Goal: Communication & Community: Answer question/provide support

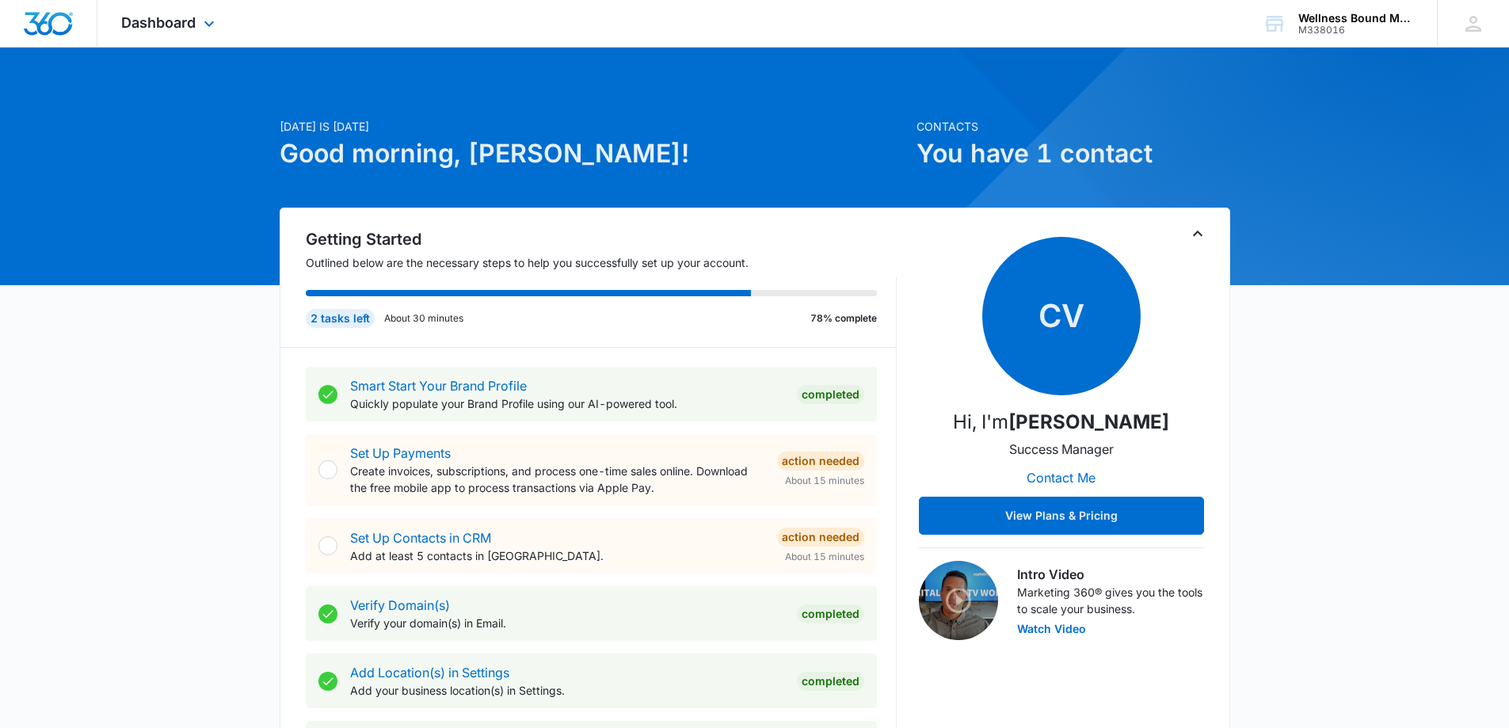
click at [164, 13] on div "Dashboard Apps Reputation Websites Forms CRM Email Social POS Content Ads Intel…" at bounding box center [169, 23] width 145 height 47
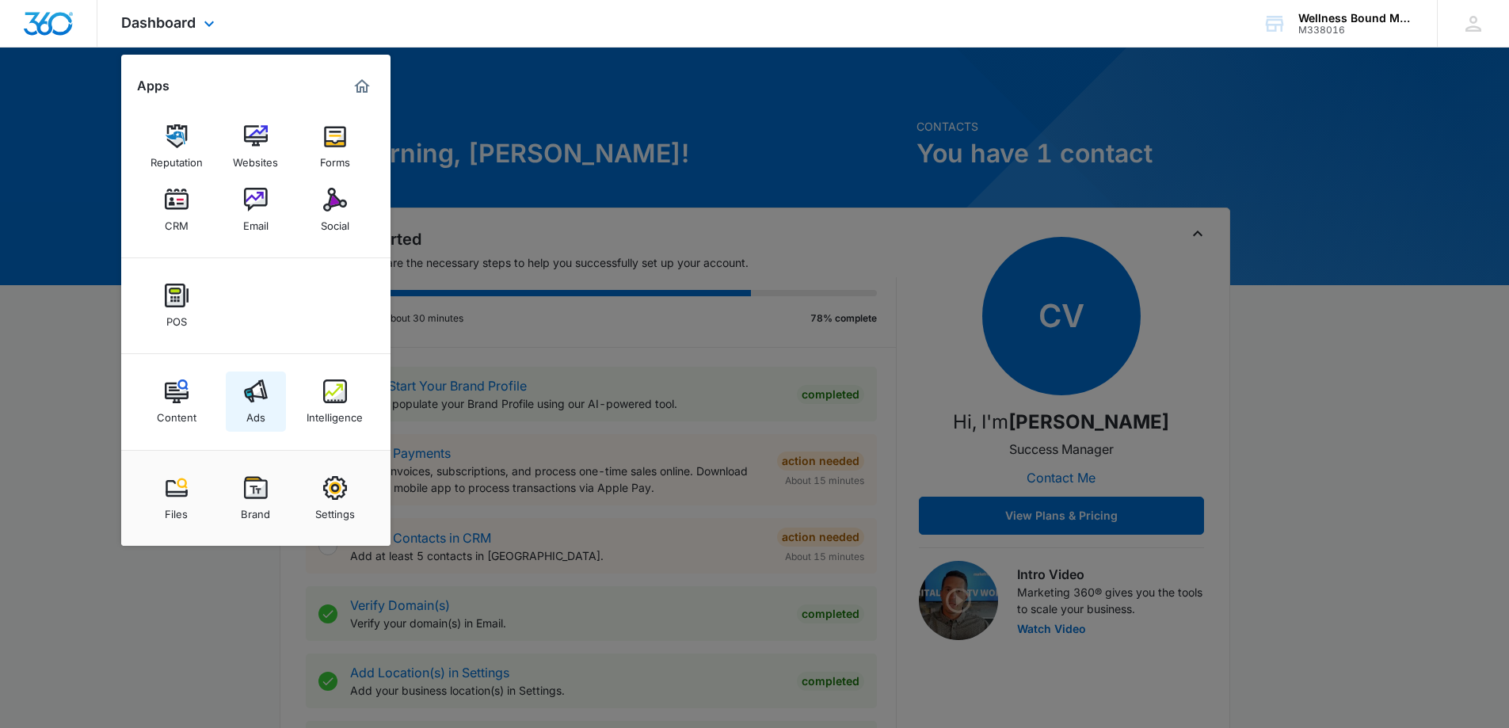
click at [267, 414] on link "Ads" at bounding box center [256, 402] width 60 height 60
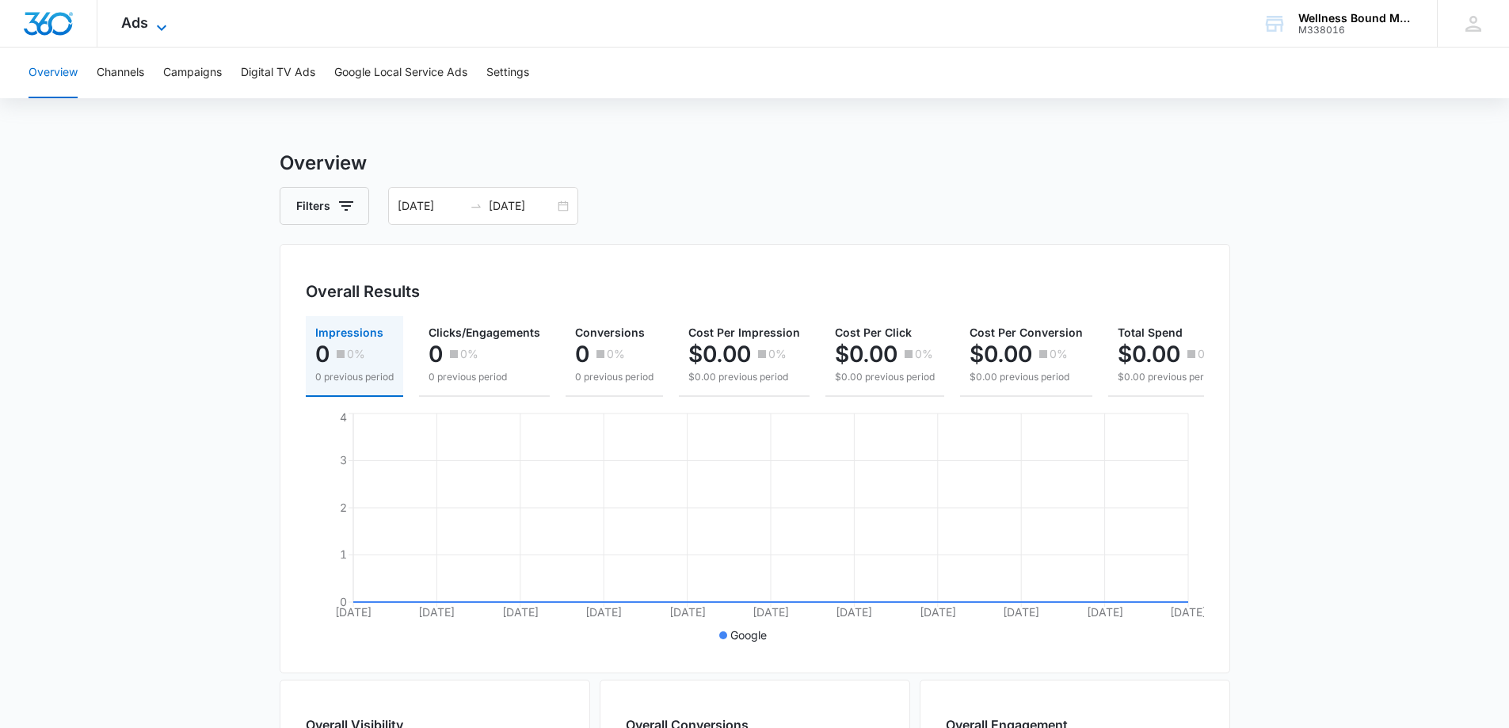
click at [135, 22] on span "Ads" at bounding box center [134, 22] width 27 height 17
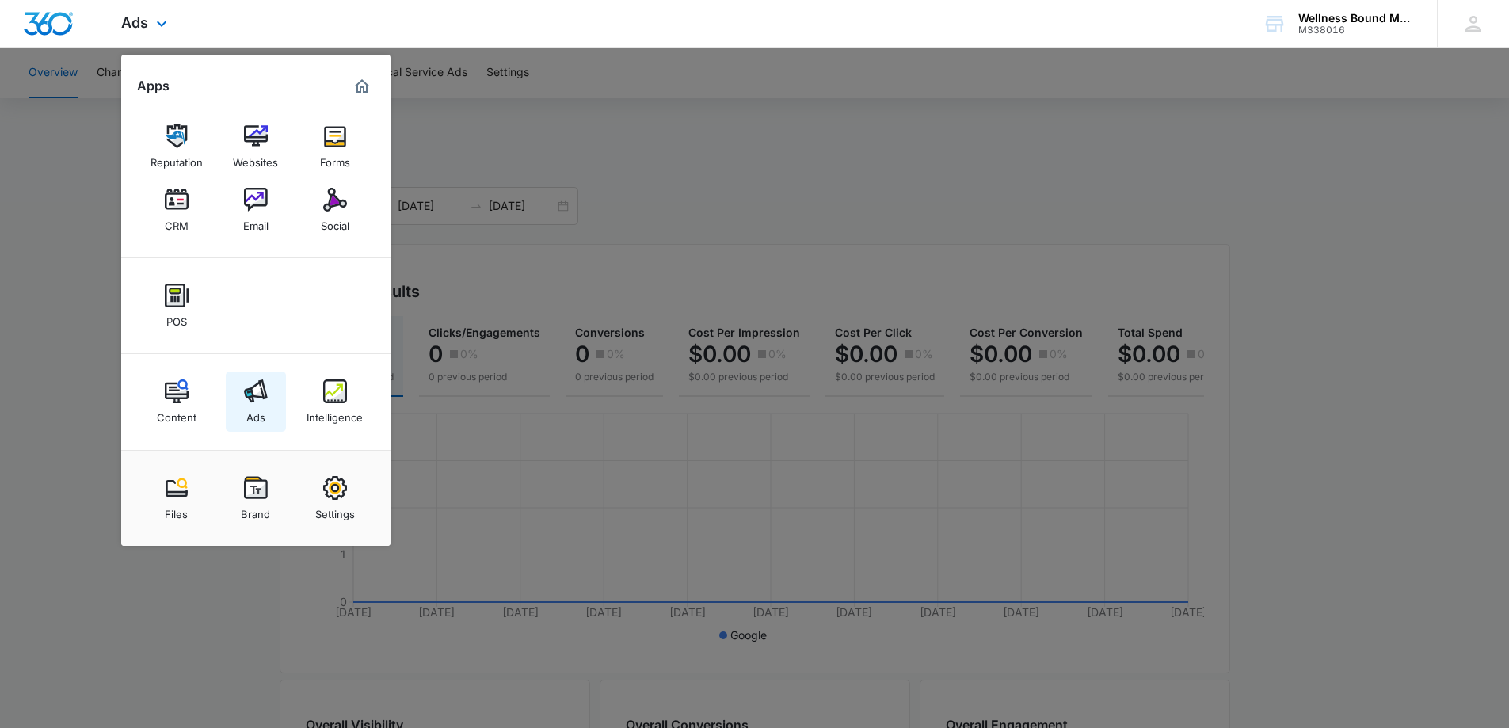
click at [254, 400] on img at bounding box center [256, 392] width 24 height 24
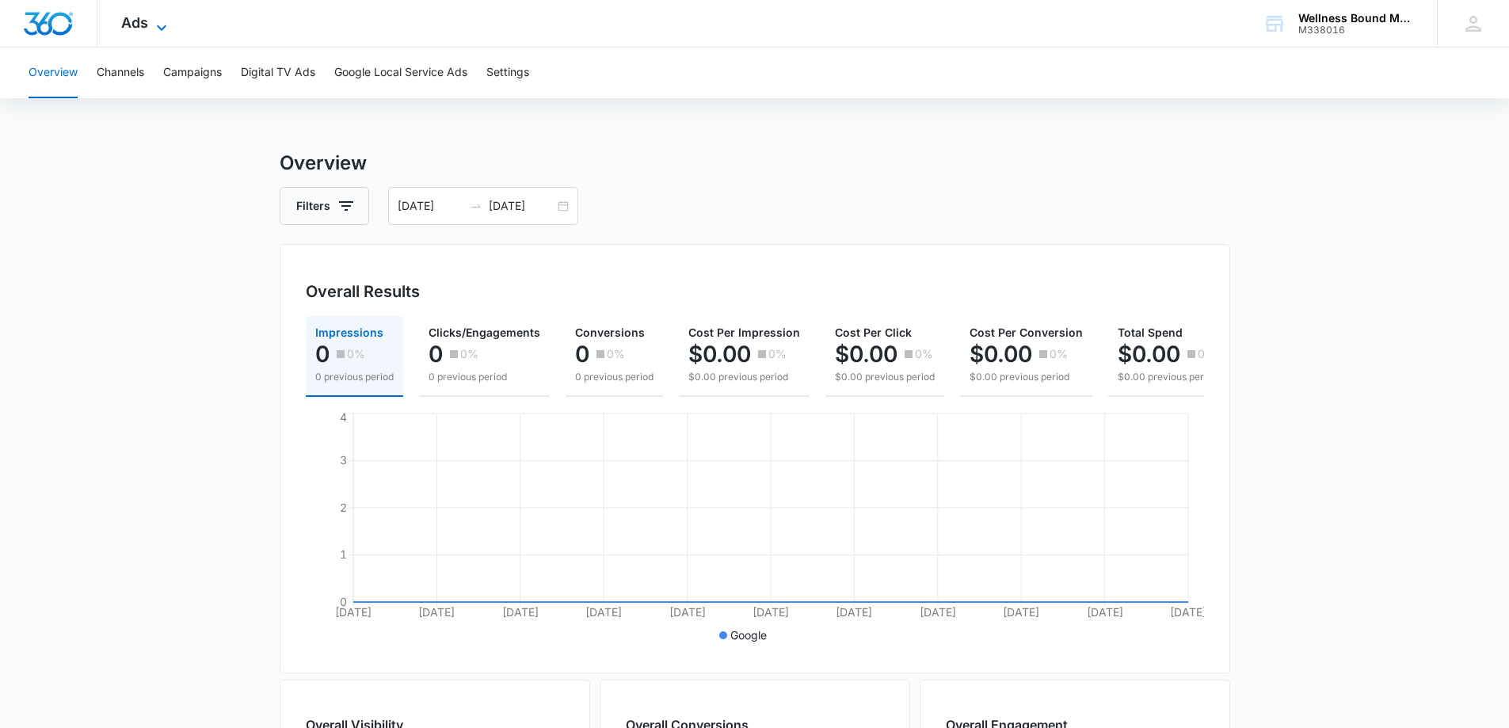
click at [139, 27] on span "Ads" at bounding box center [134, 22] width 27 height 17
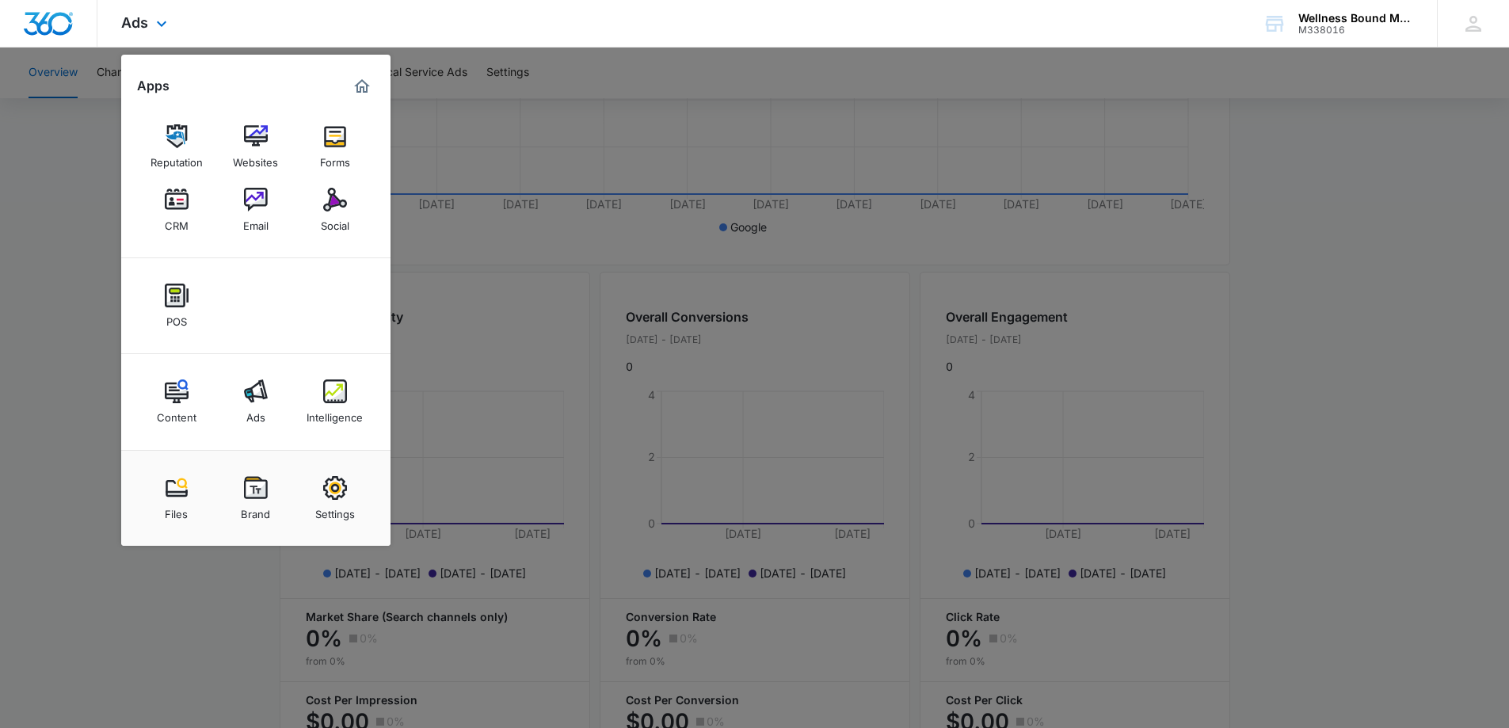
scroll to position [422, 0]
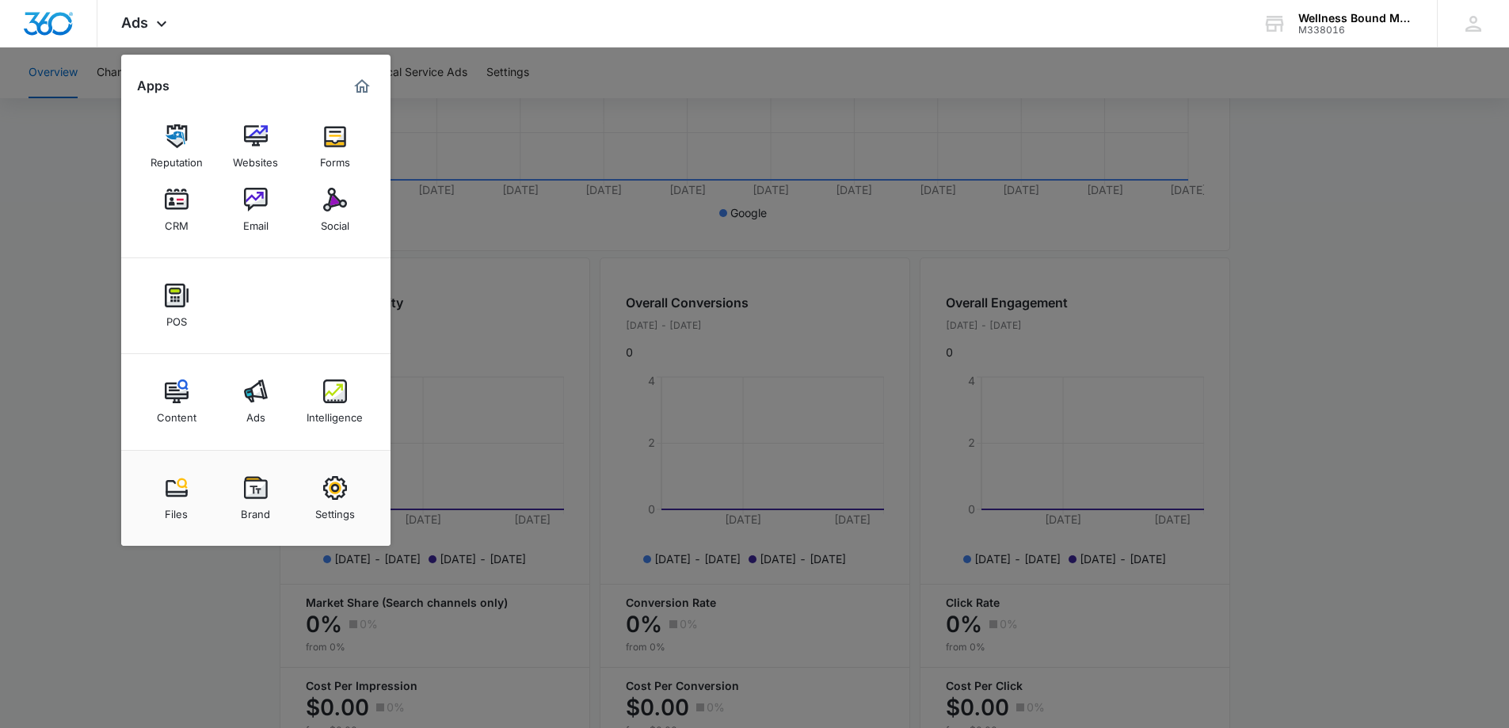
click at [180, 398] on img at bounding box center [177, 392] width 24 height 24
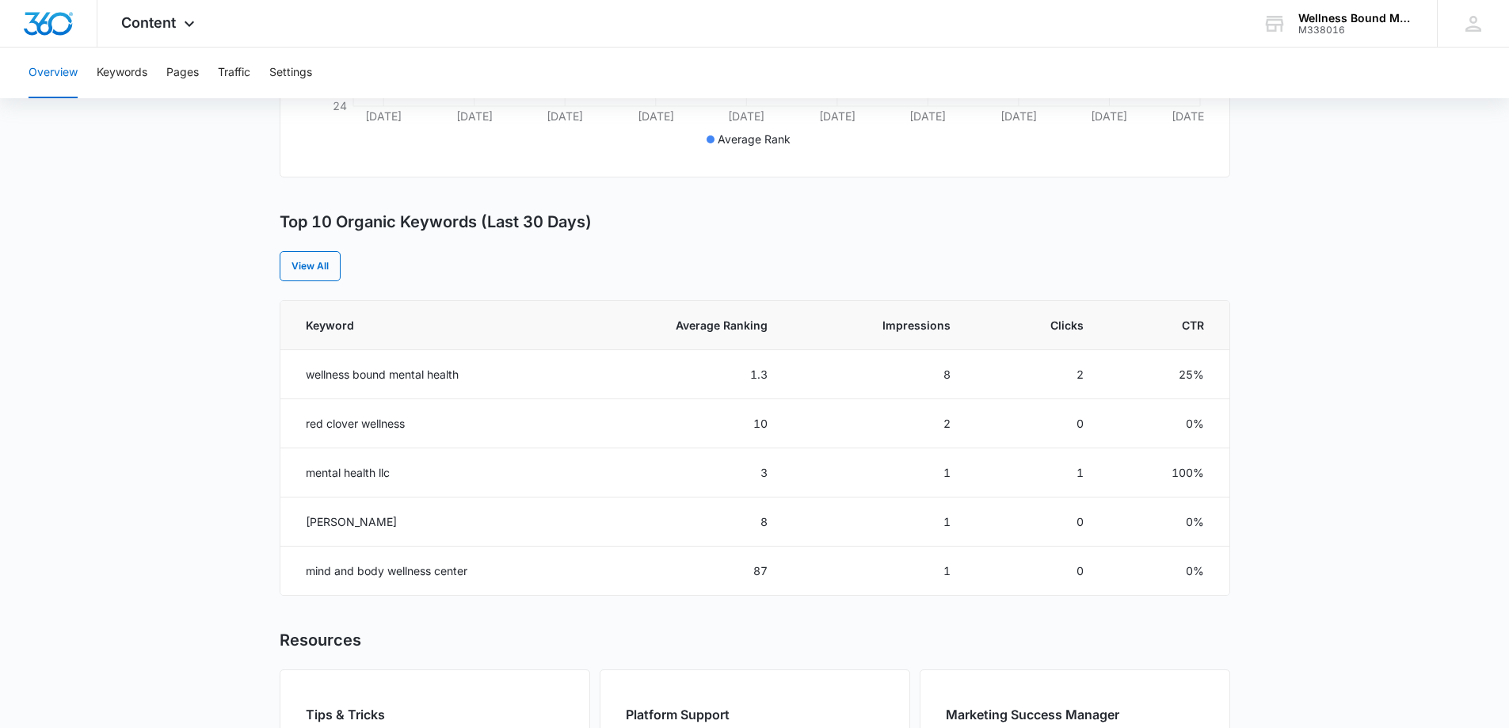
scroll to position [499, 0]
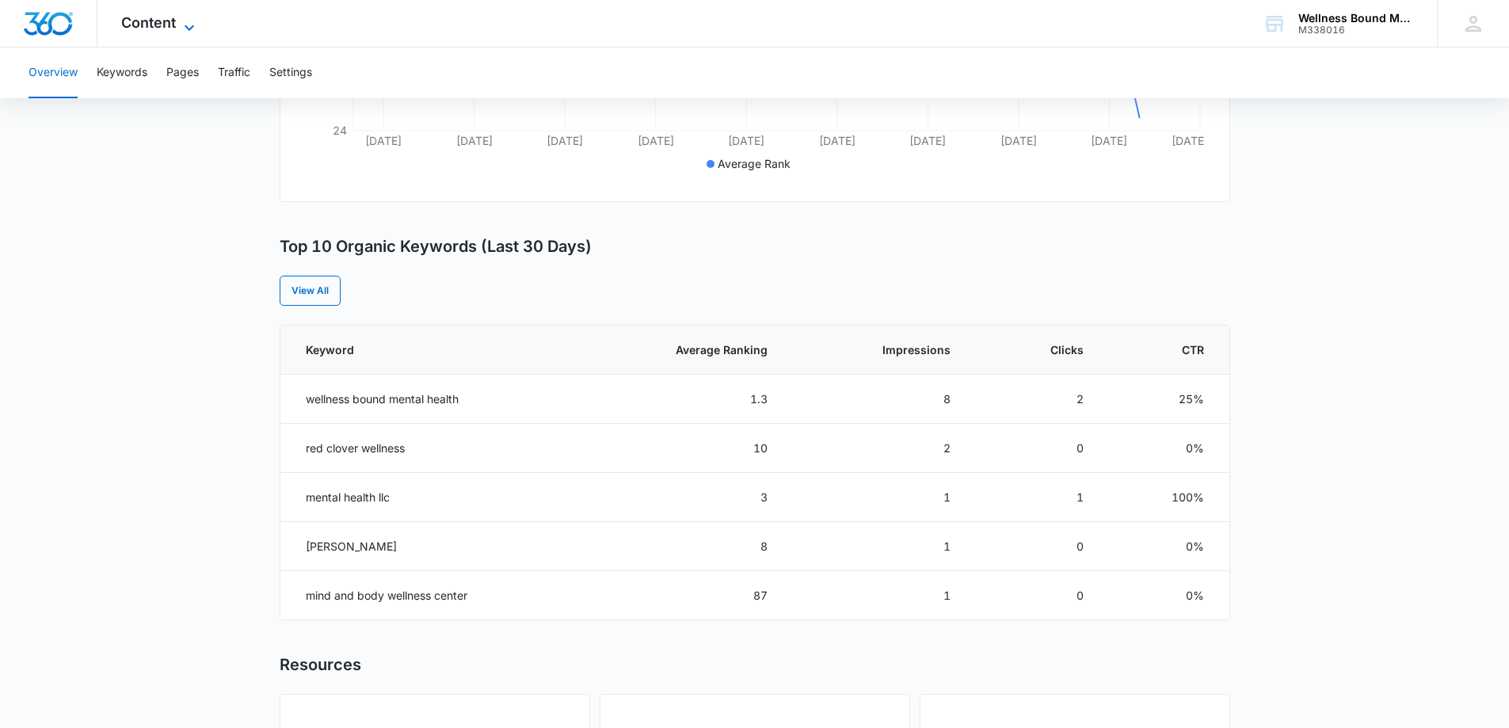
click at [173, 22] on span "Content" at bounding box center [148, 22] width 55 height 17
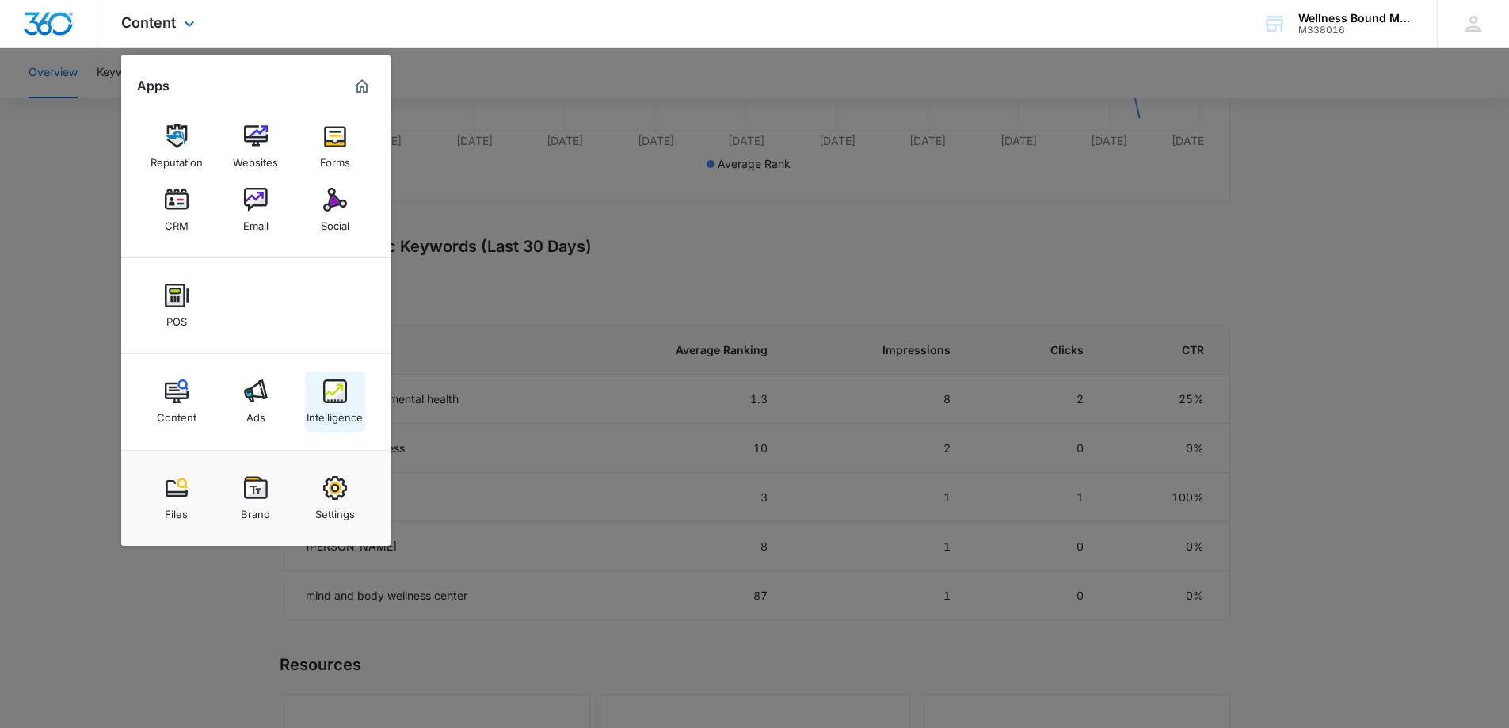
click at [323, 408] on div "Intelligence" at bounding box center [335, 413] width 56 height 21
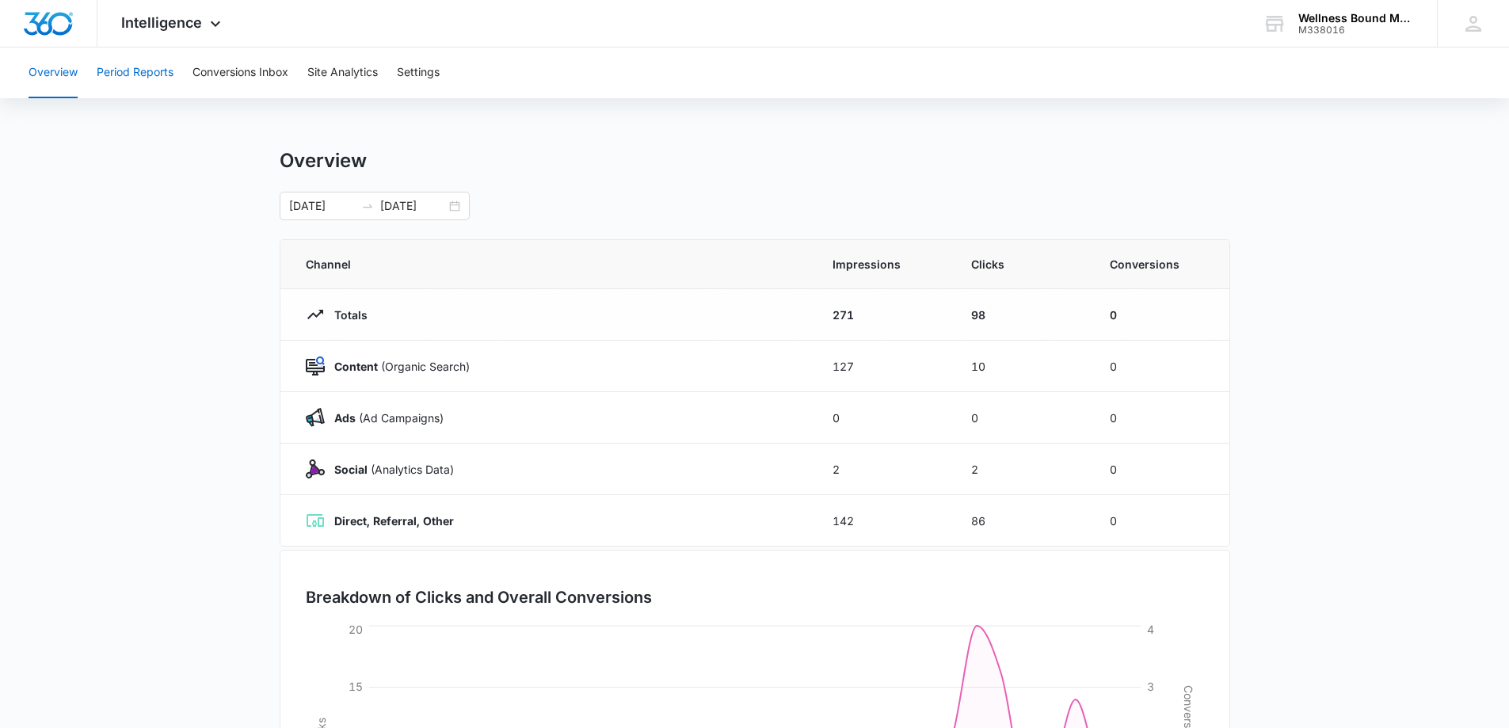
click at [137, 74] on button "Period Reports" at bounding box center [135, 73] width 77 height 51
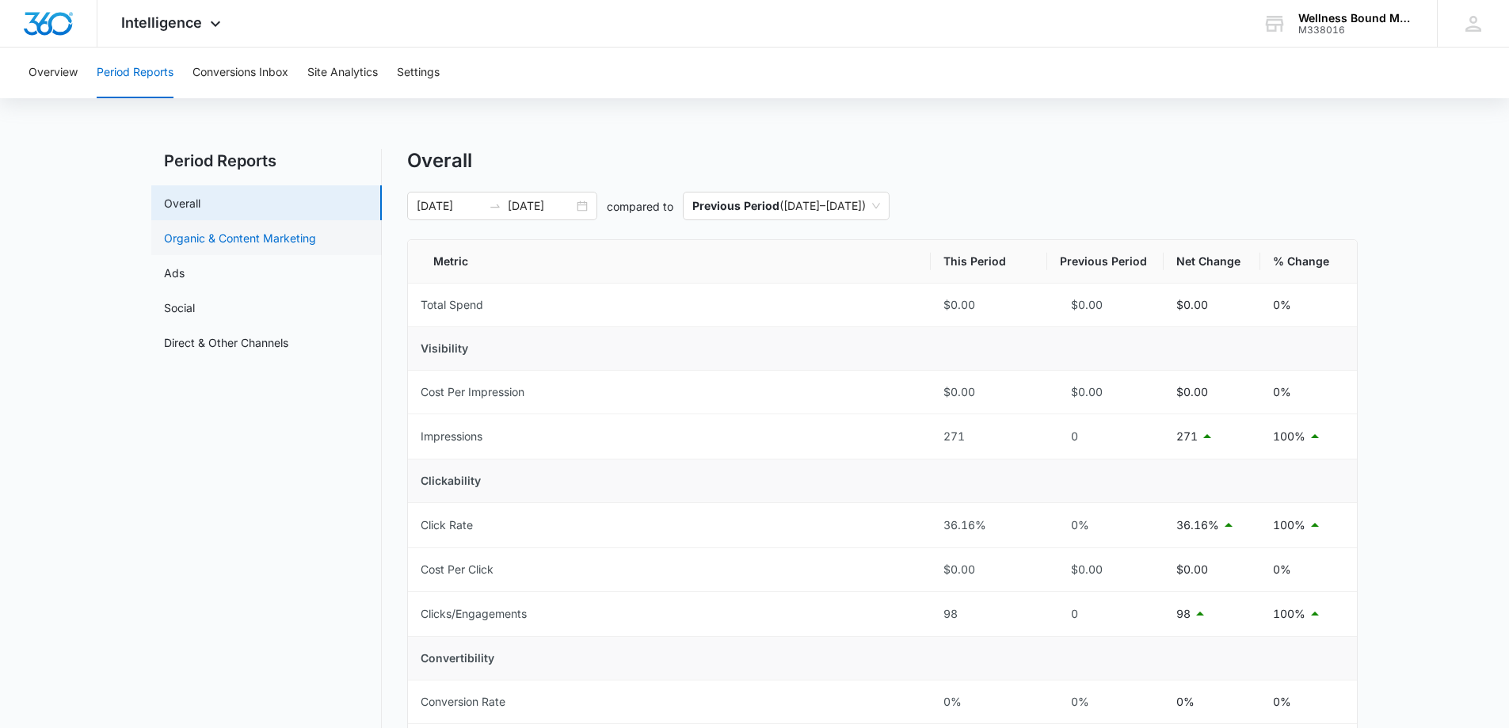
click at [273, 230] on link "Organic & Content Marketing" at bounding box center [240, 238] width 152 height 17
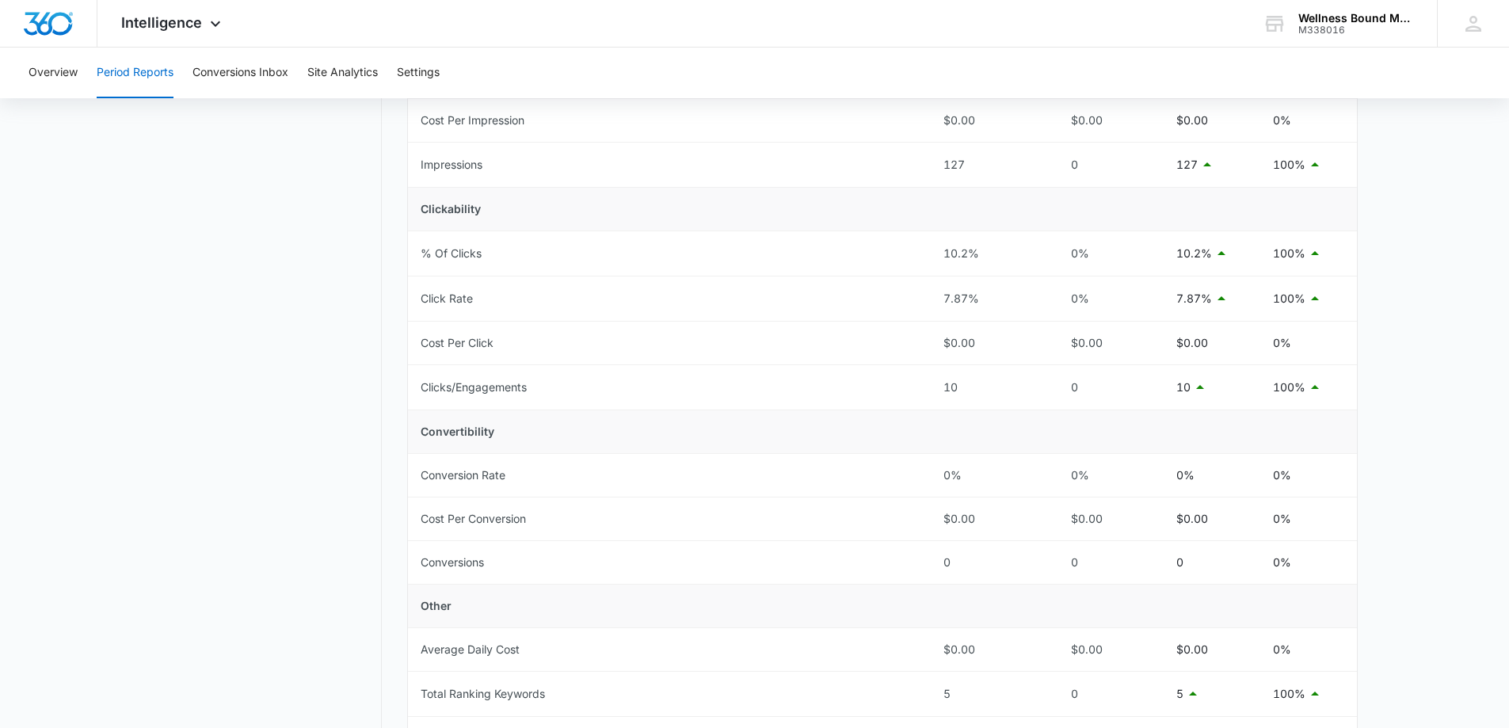
scroll to position [301, 0]
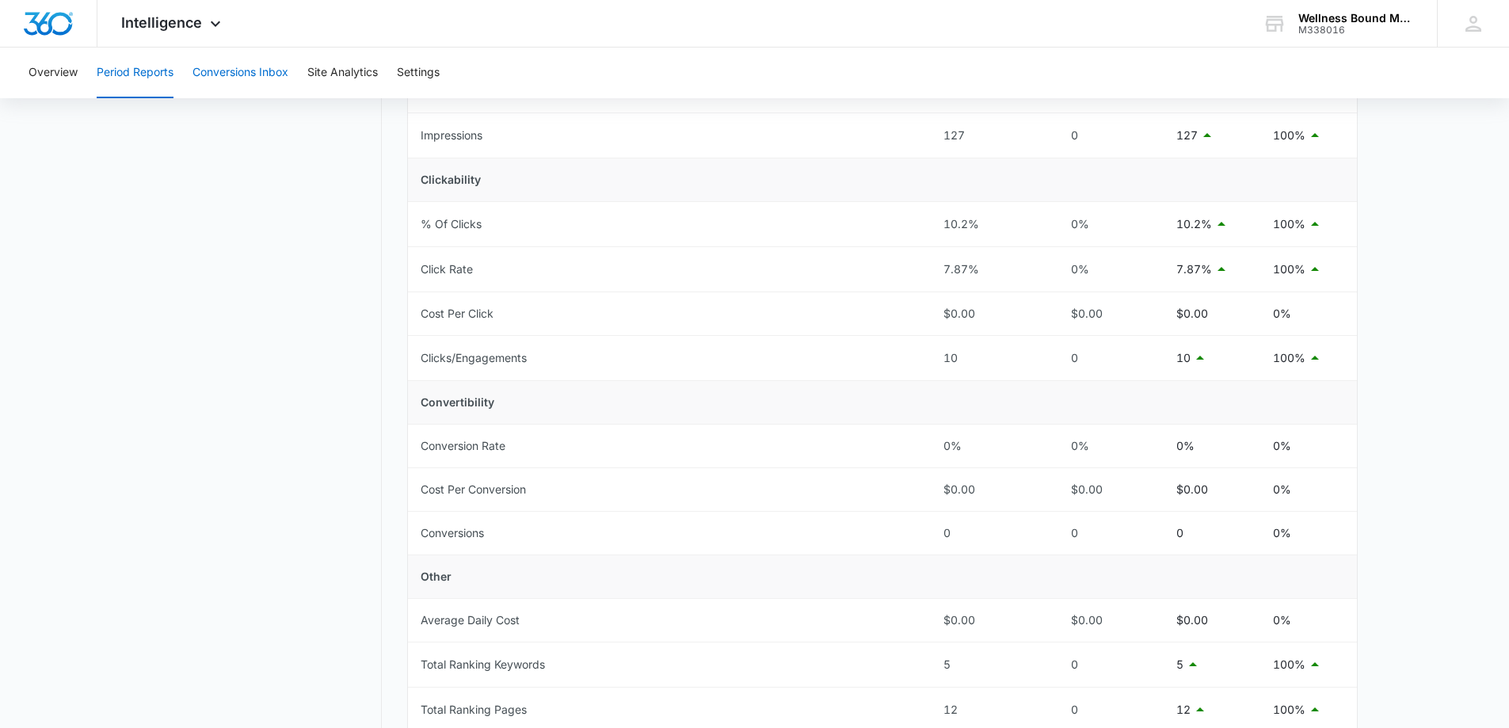
click at [258, 63] on button "Conversions Inbox" at bounding box center [241, 73] width 96 height 51
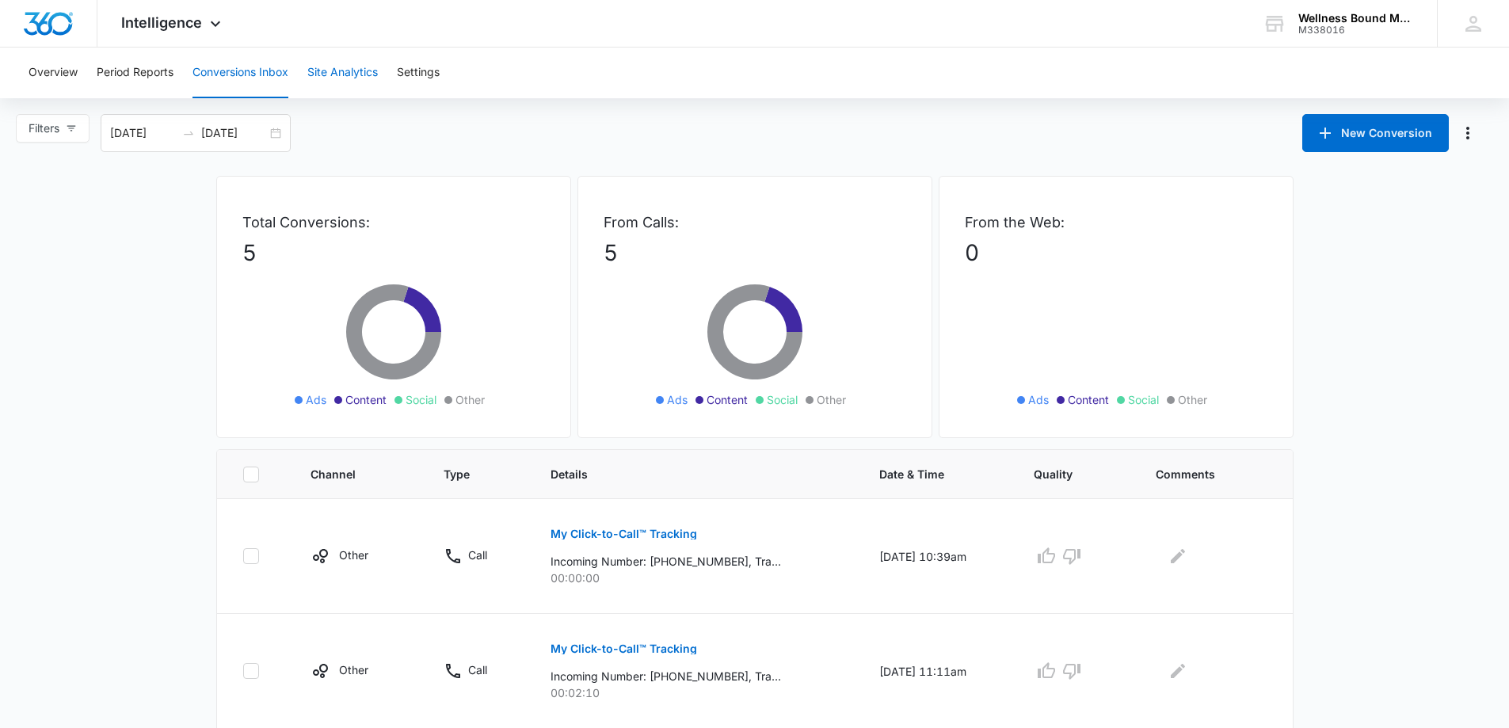
click at [352, 60] on button "Site Analytics" at bounding box center [342, 73] width 71 height 51
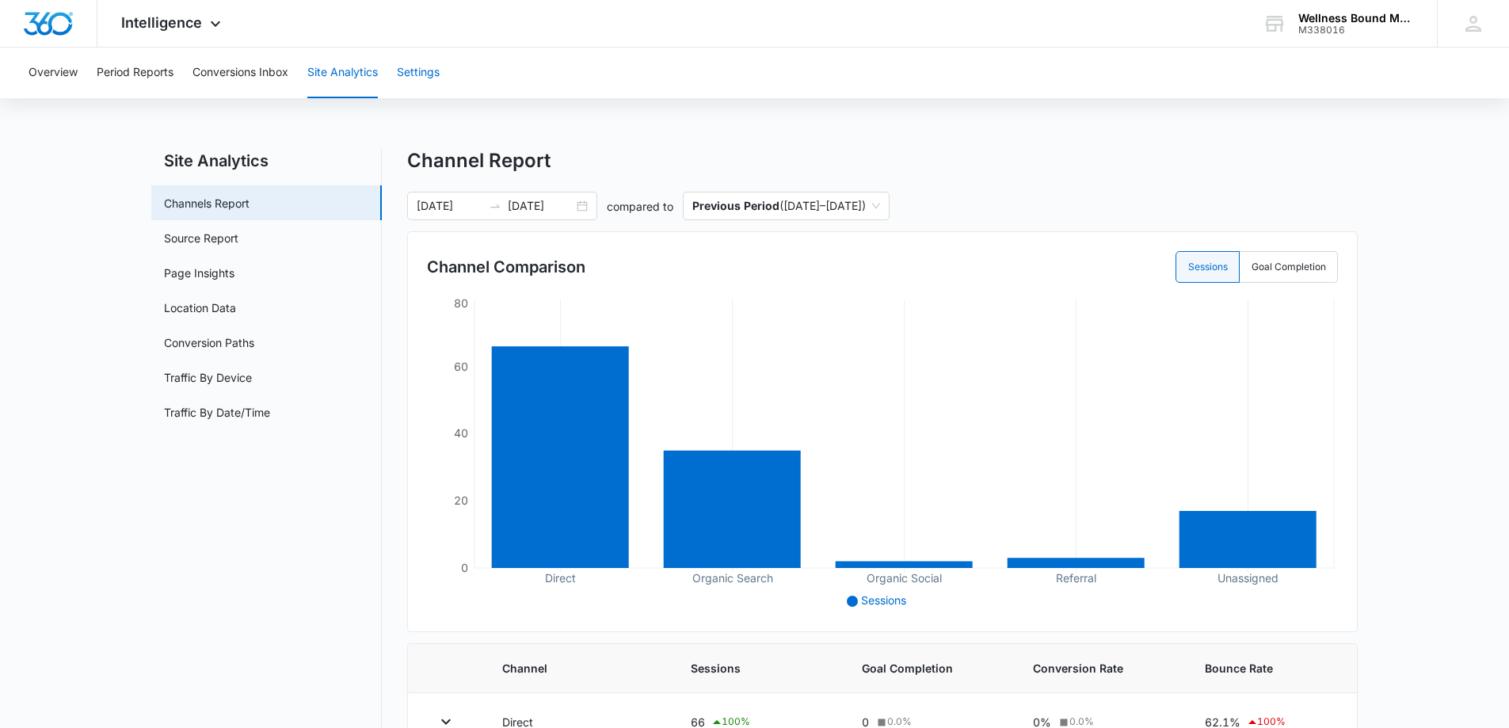
click at [429, 77] on button "Settings" at bounding box center [418, 73] width 43 height 51
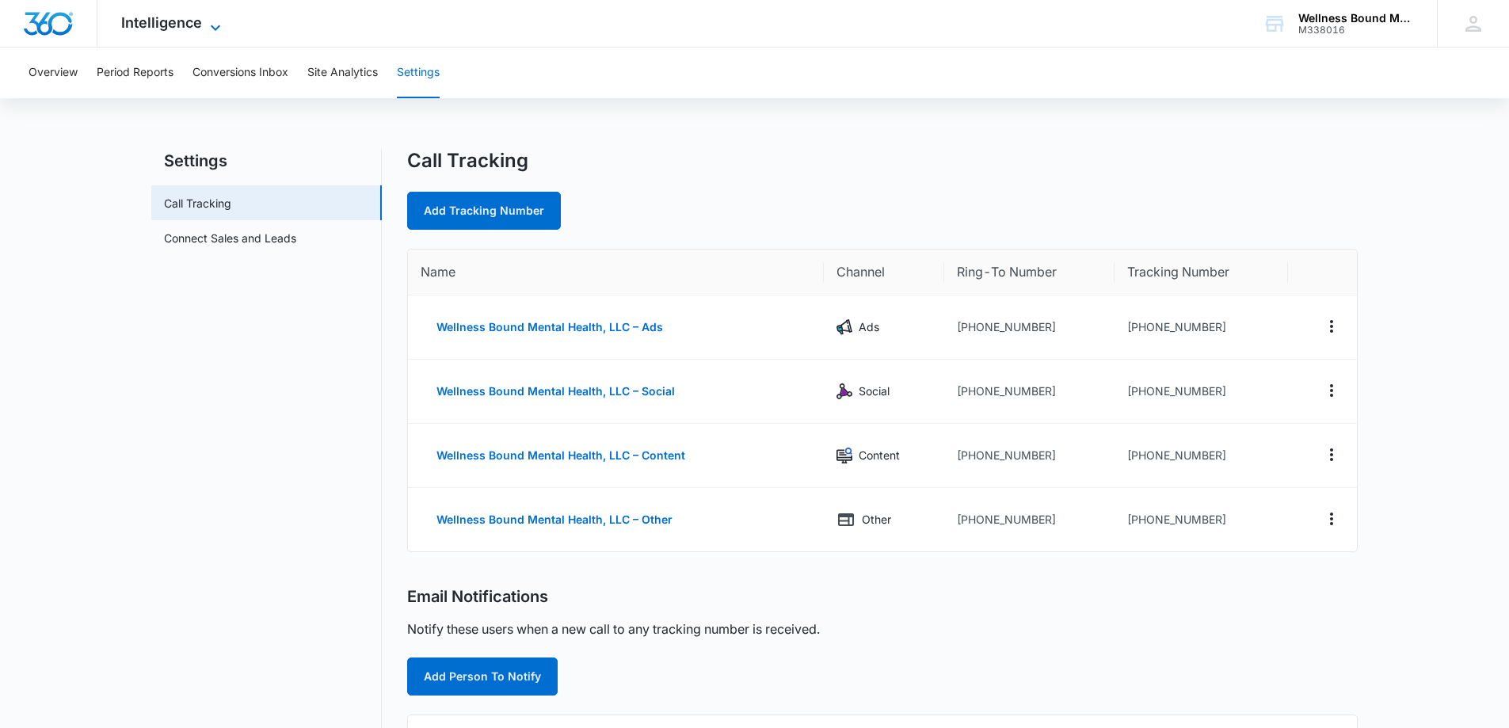
click at [181, 24] on span "Intelligence" at bounding box center [161, 22] width 81 height 17
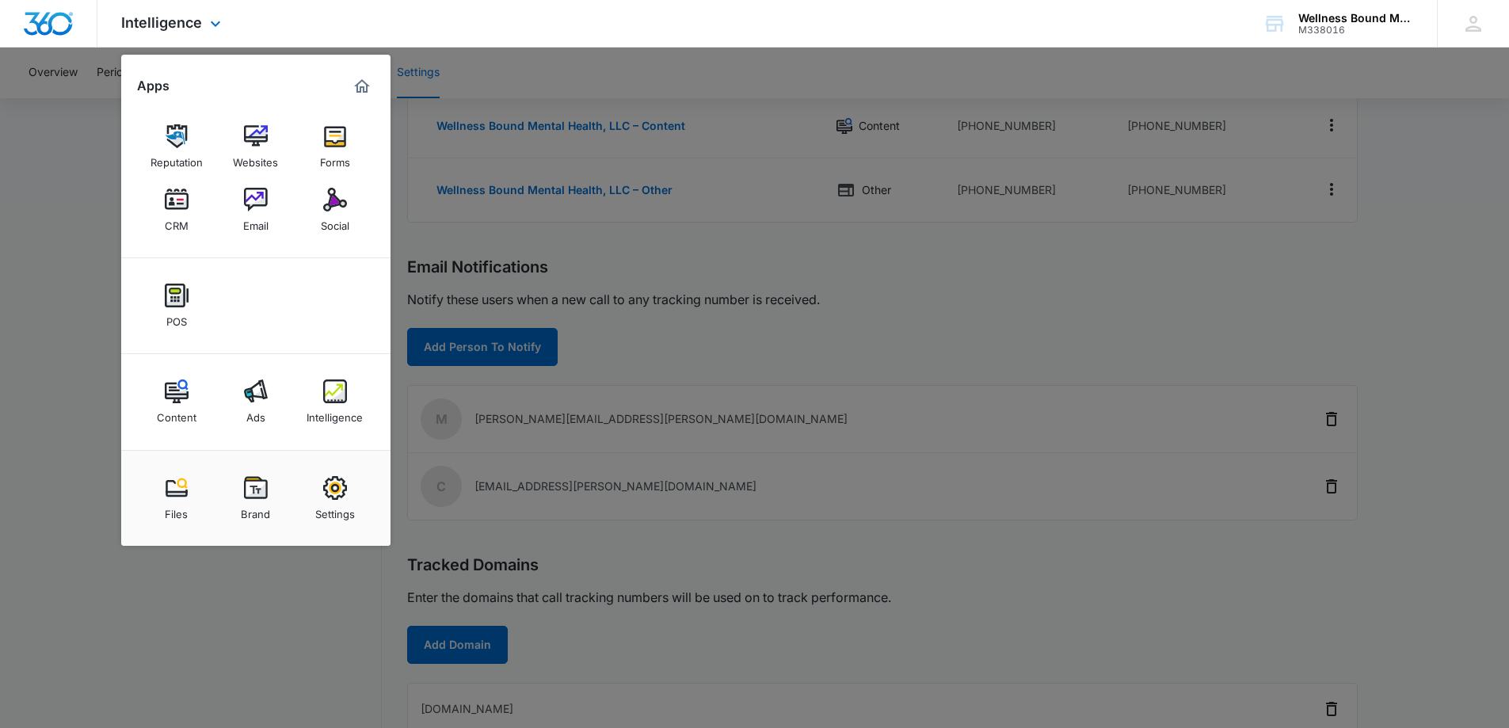
scroll to position [356, 0]
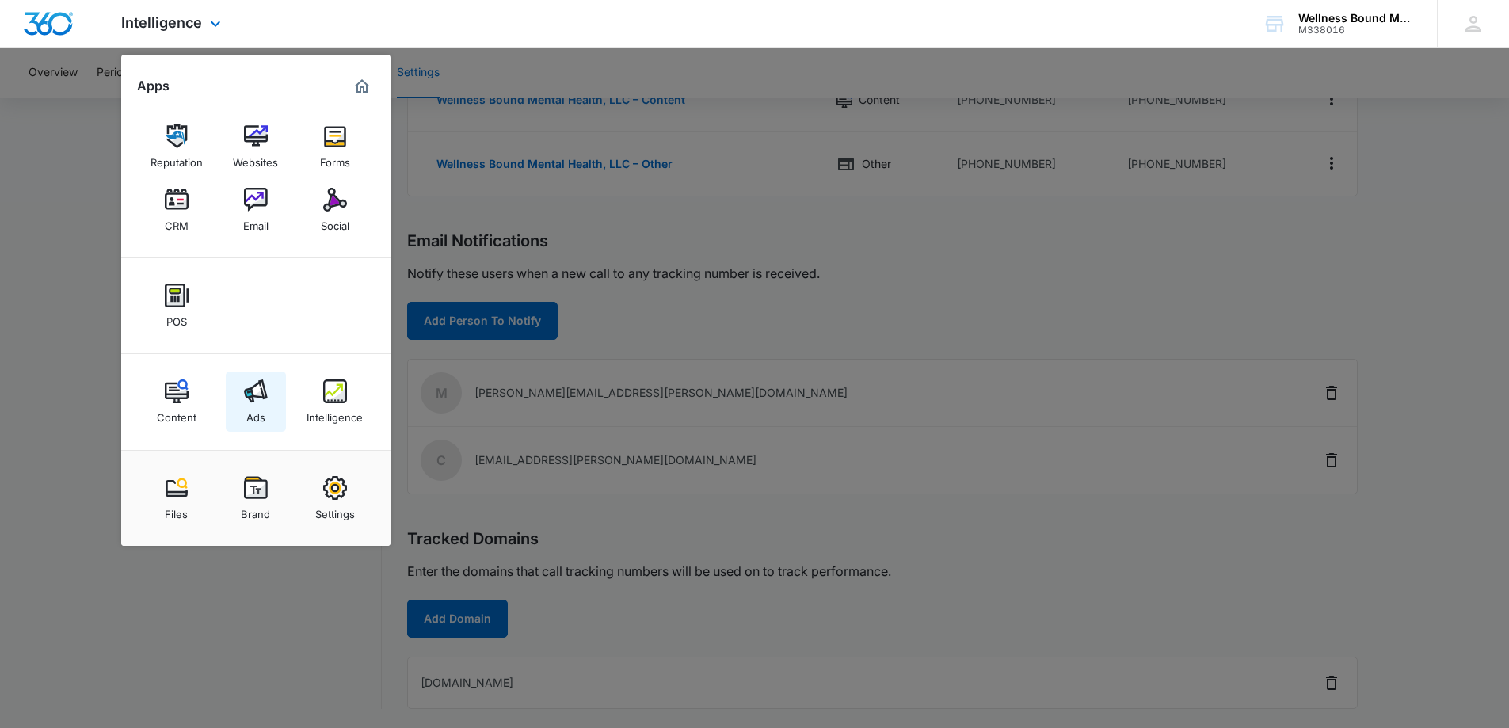
click at [253, 395] on img at bounding box center [256, 392] width 24 height 24
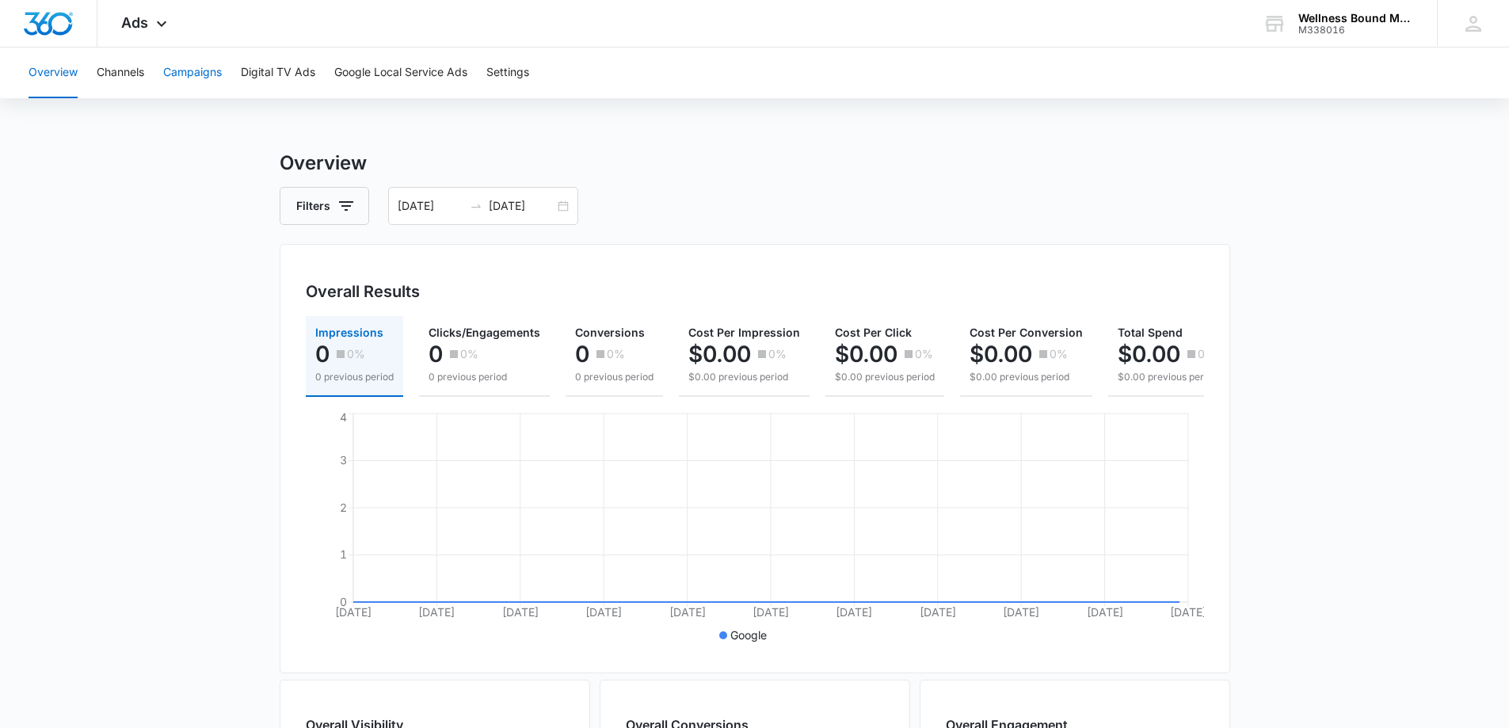
click at [200, 74] on button "Campaigns" at bounding box center [192, 73] width 59 height 51
click at [300, 205] on button "Filters" at bounding box center [325, 206] width 90 height 38
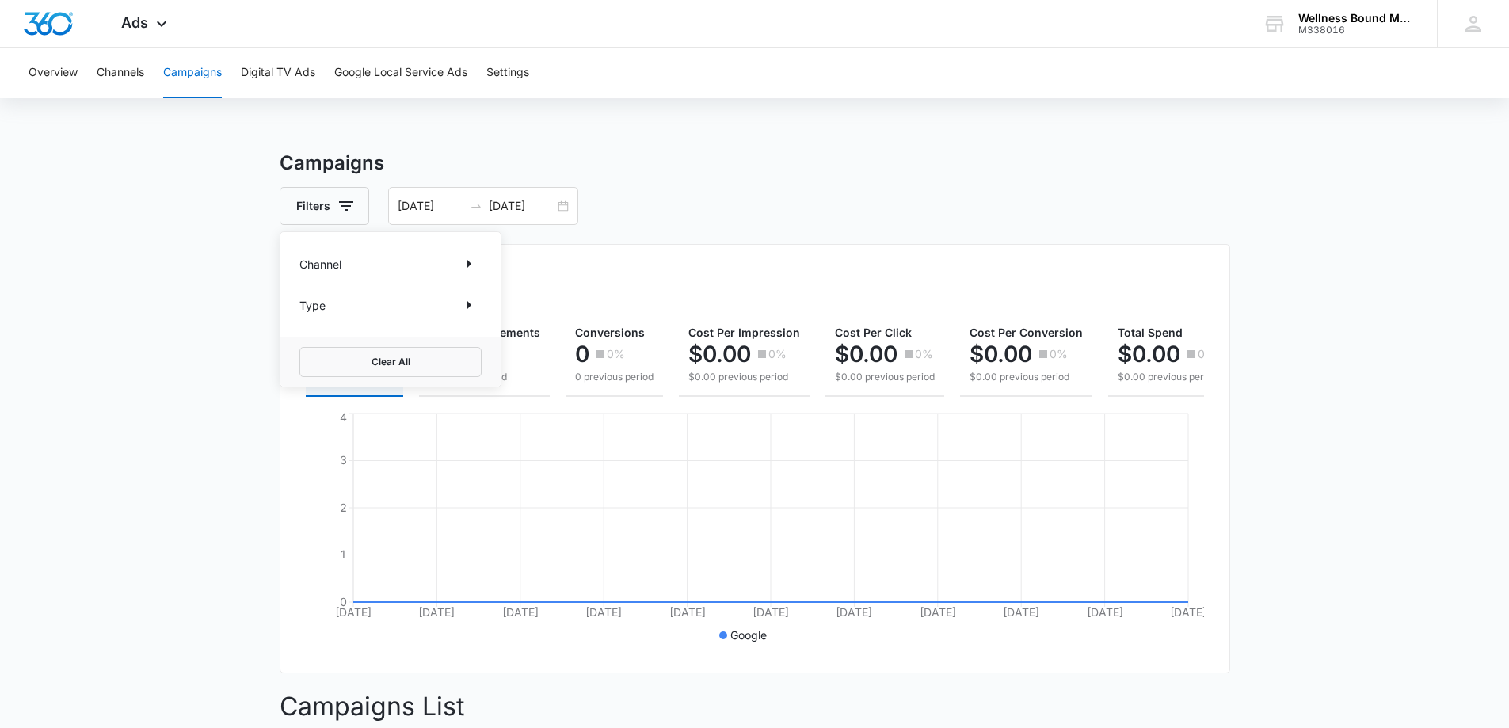
click at [391, 309] on div "Type" at bounding box center [390, 304] width 182 height 25
click at [467, 303] on icon "Show Type filters" at bounding box center [469, 305] width 4 height 8
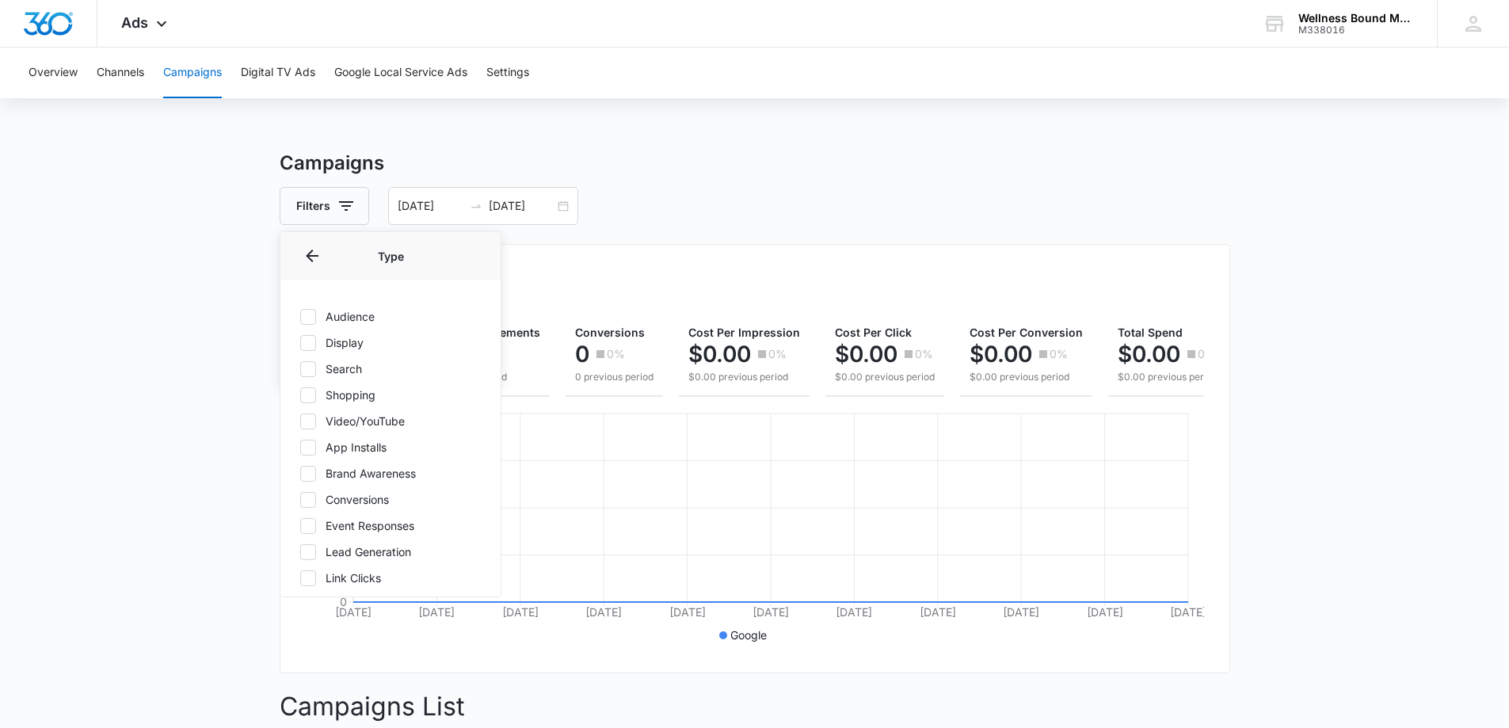
click at [1439, 407] on main "Campaigns Filters Channel Type Type Audience Display Search Shopping Video/YouT…" at bounding box center [754, 639] width 1509 height 981
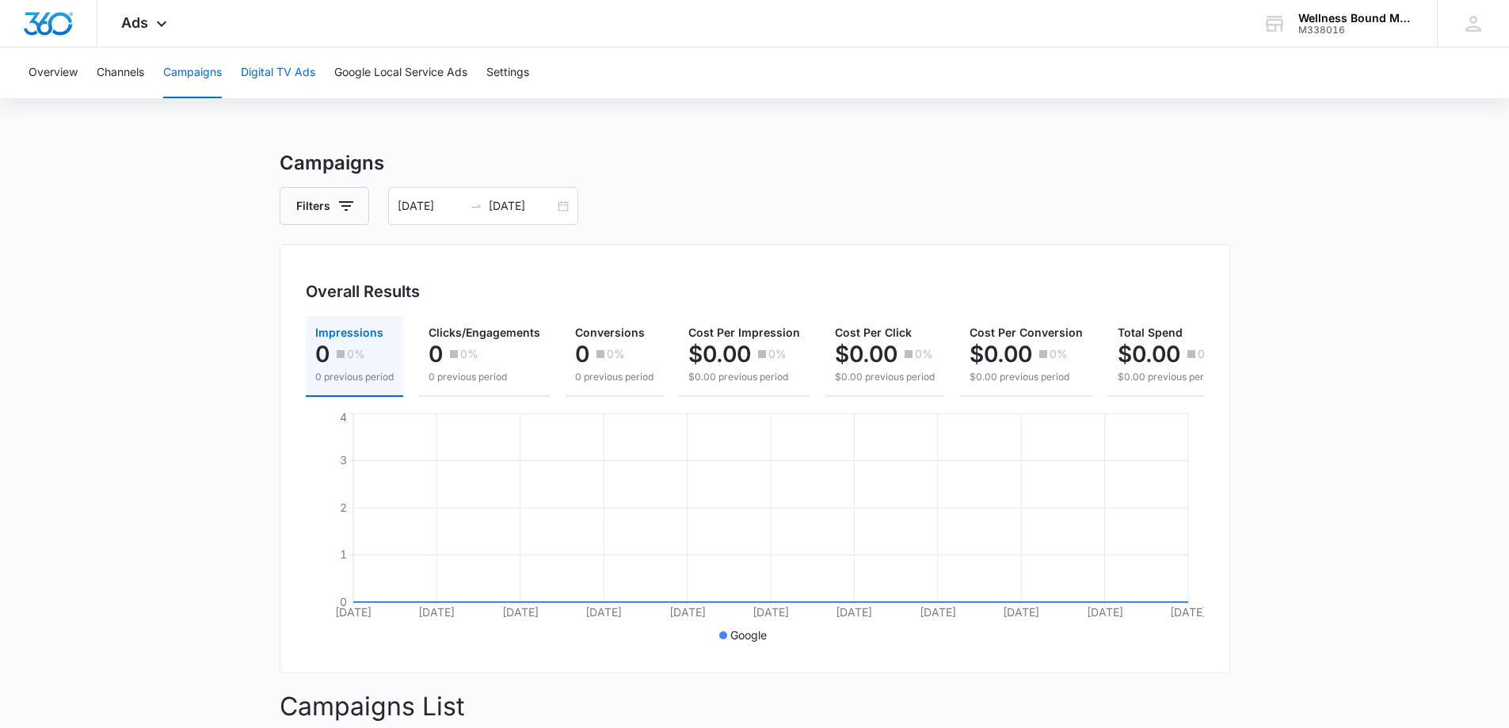
click at [285, 78] on button "Digital TV Ads" at bounding box center [278, 73] width 74 height 51
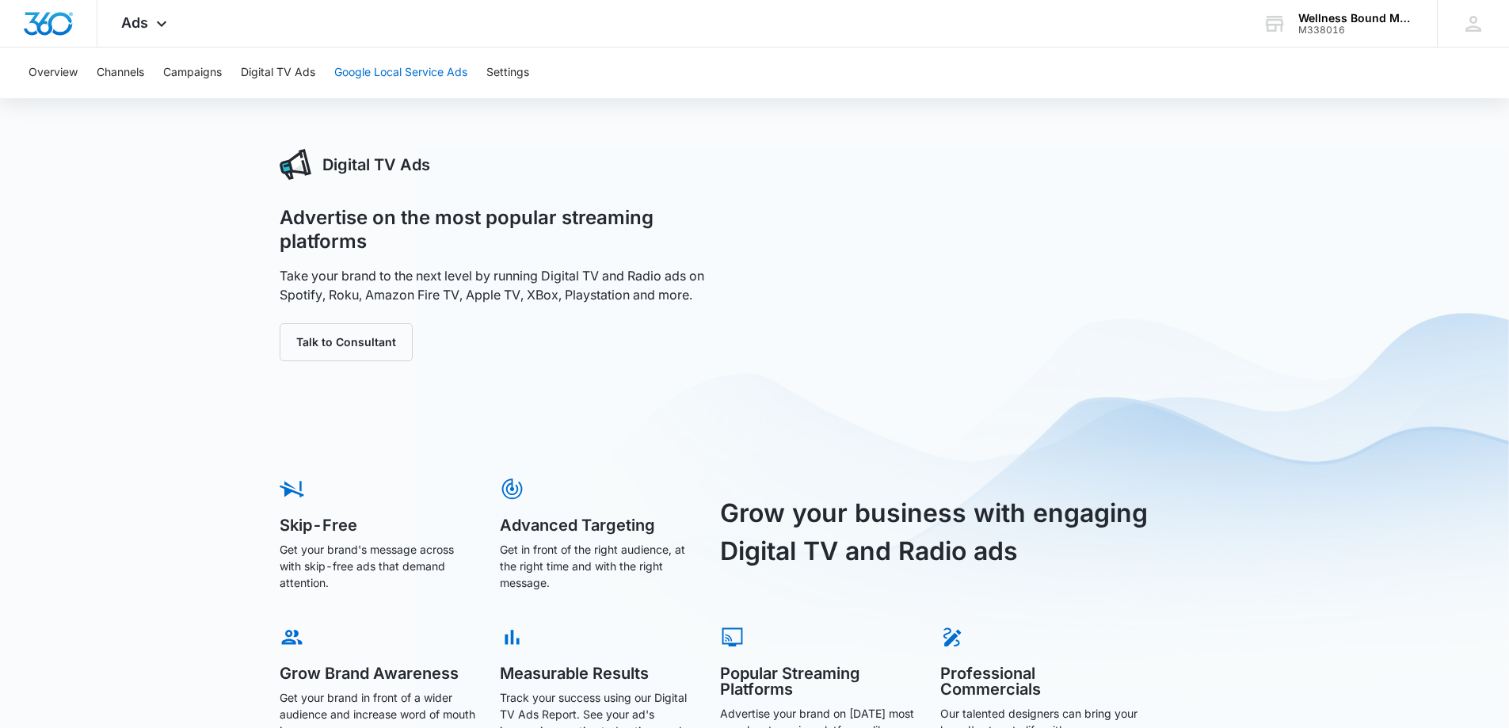
click at [432, 68] on button "Google Local Service Ads" at bounding box center [400, 73] width 133 height 51
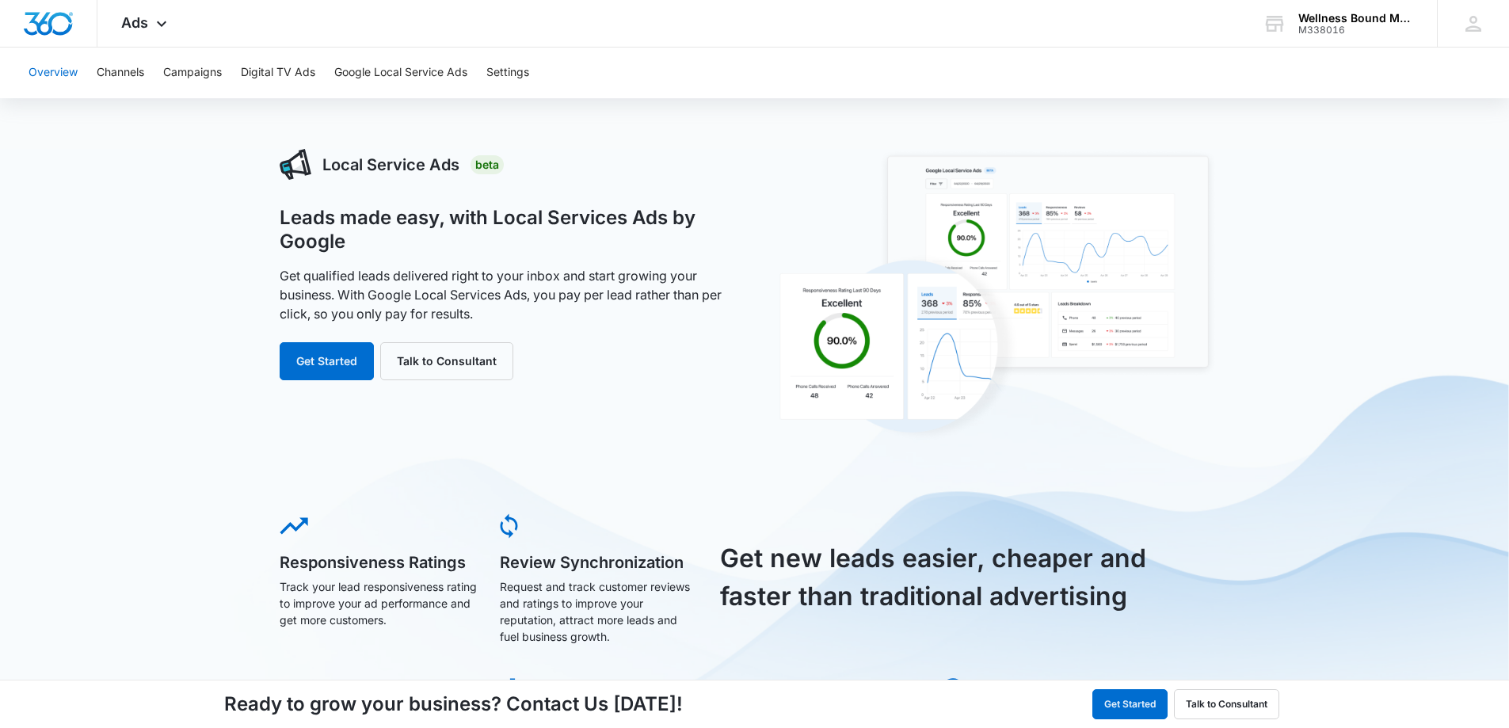
click at [65, 74] on button "Overview" at bounding box center [53, 73] width 49 height 51
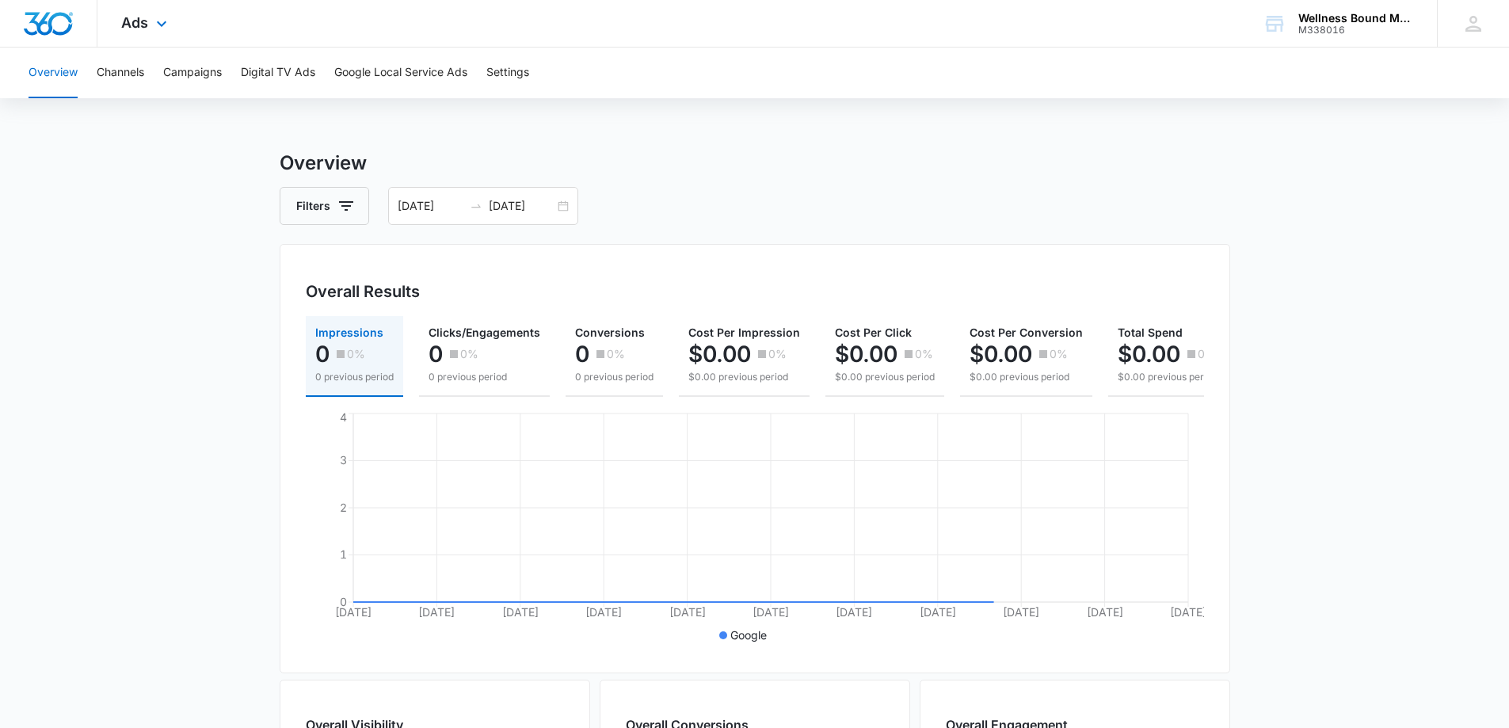
click at [128, 35] on div "Ads Apps Reputation Websites Forms CRM Email Social POS Content Ads Intelligenc…" at bounding box center [145, 23] width 97 height 47
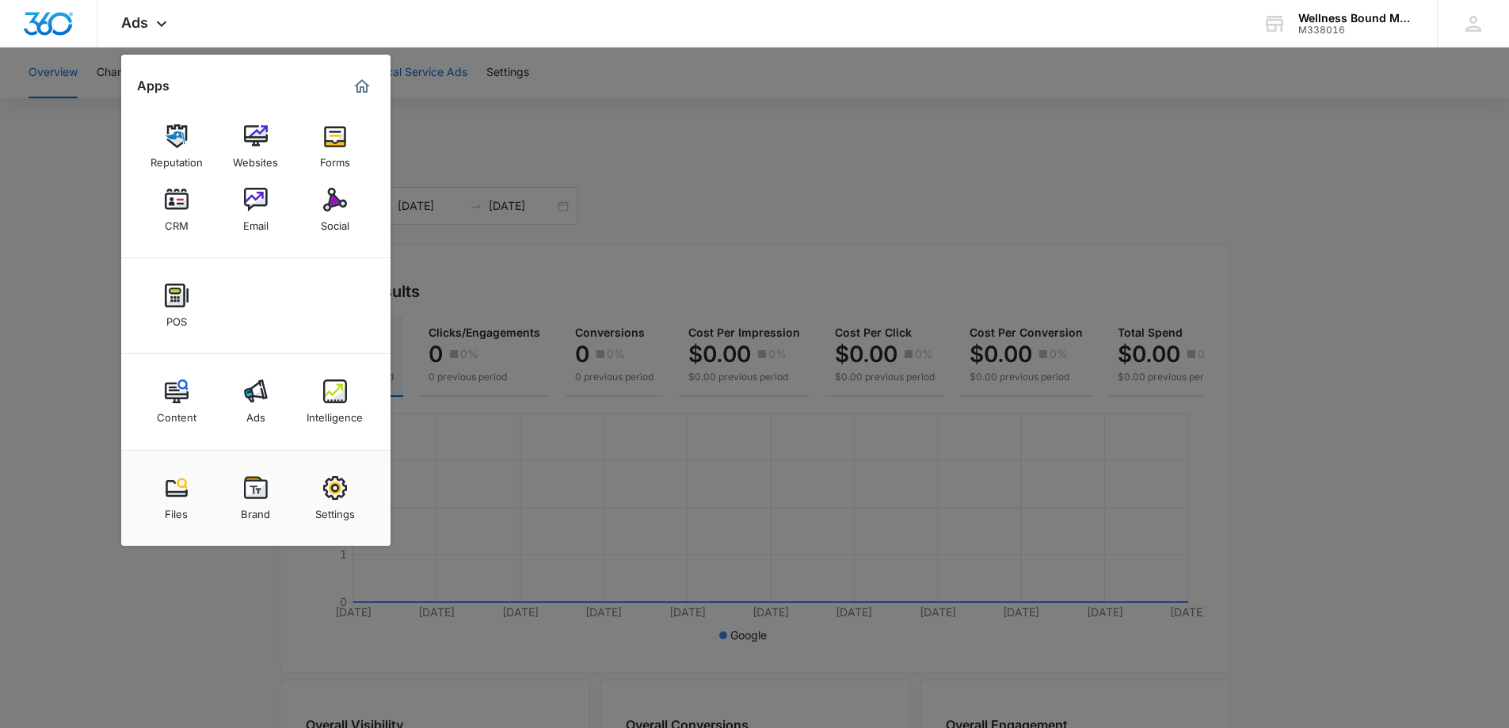
click at [368, 87] on img "Marketing 360® Dashboard" at bounding box center [362, 86] width 19 height 19
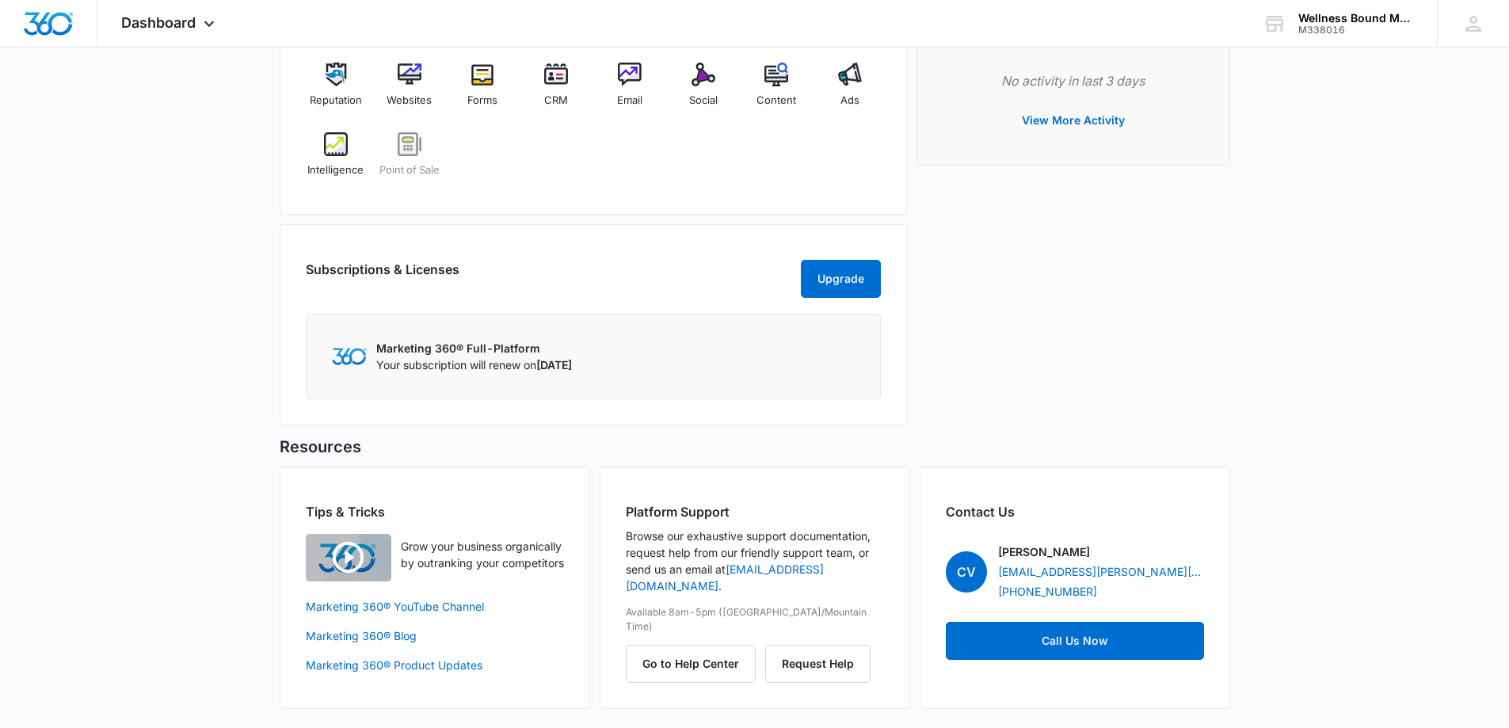
scroll to position [845, 0]
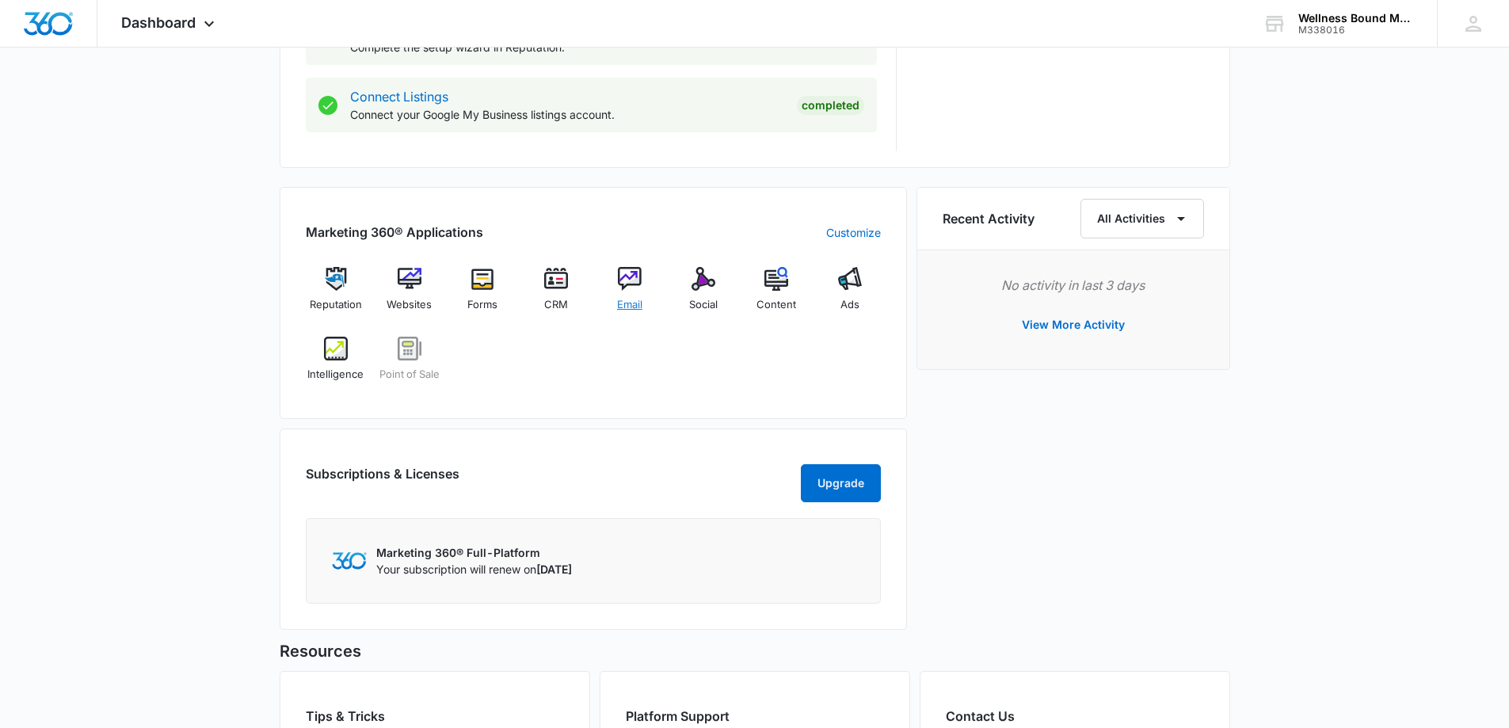
click at [620, 279] on img at bounding box center [630, 279] width 24 height 24
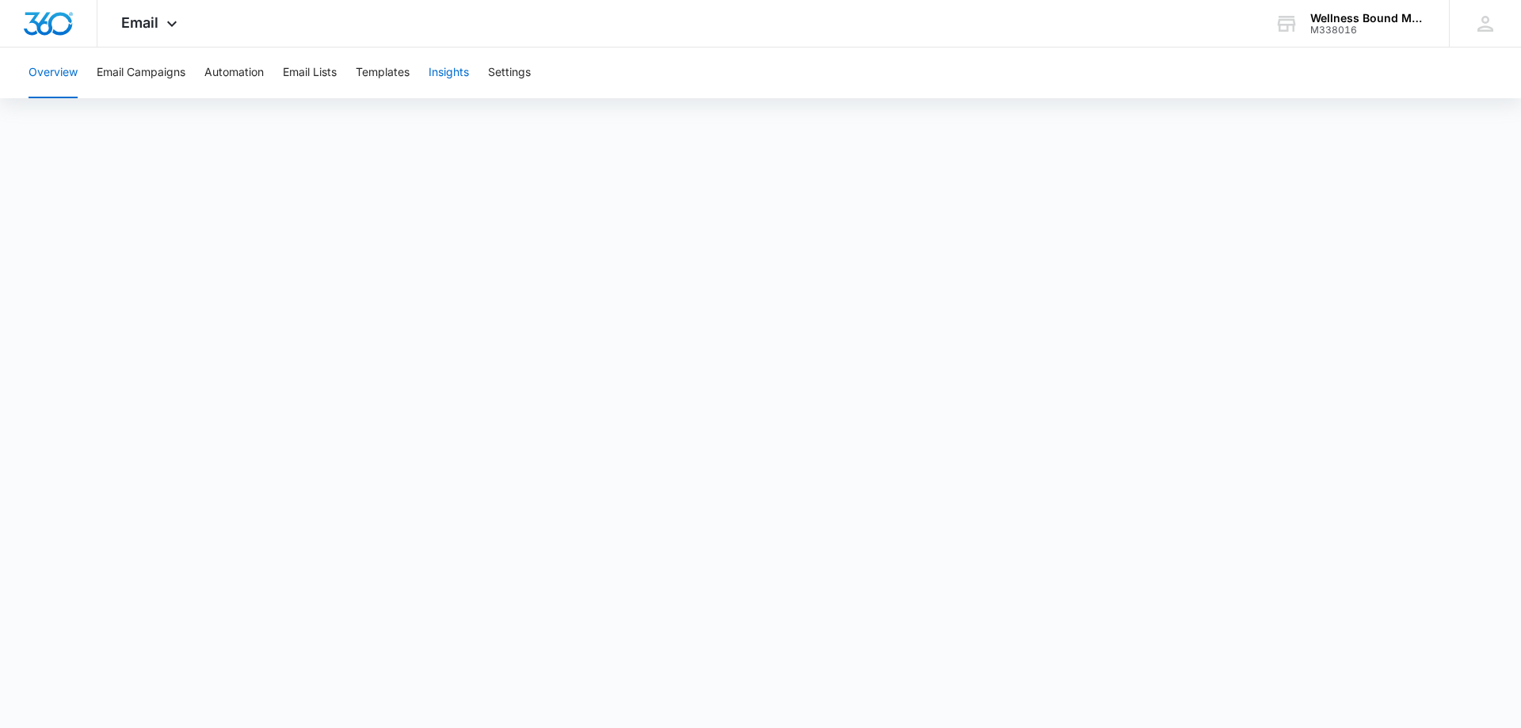
click at [448, 71] on button "Insights" at bounding box center [449, 73] width 40 height 51
click at [151, 32] on div "Email Apps Reputation Websites Forms CRM Email Social POS Content Ads Intellige…" at bounding box center [151, 23] width 108 height 47
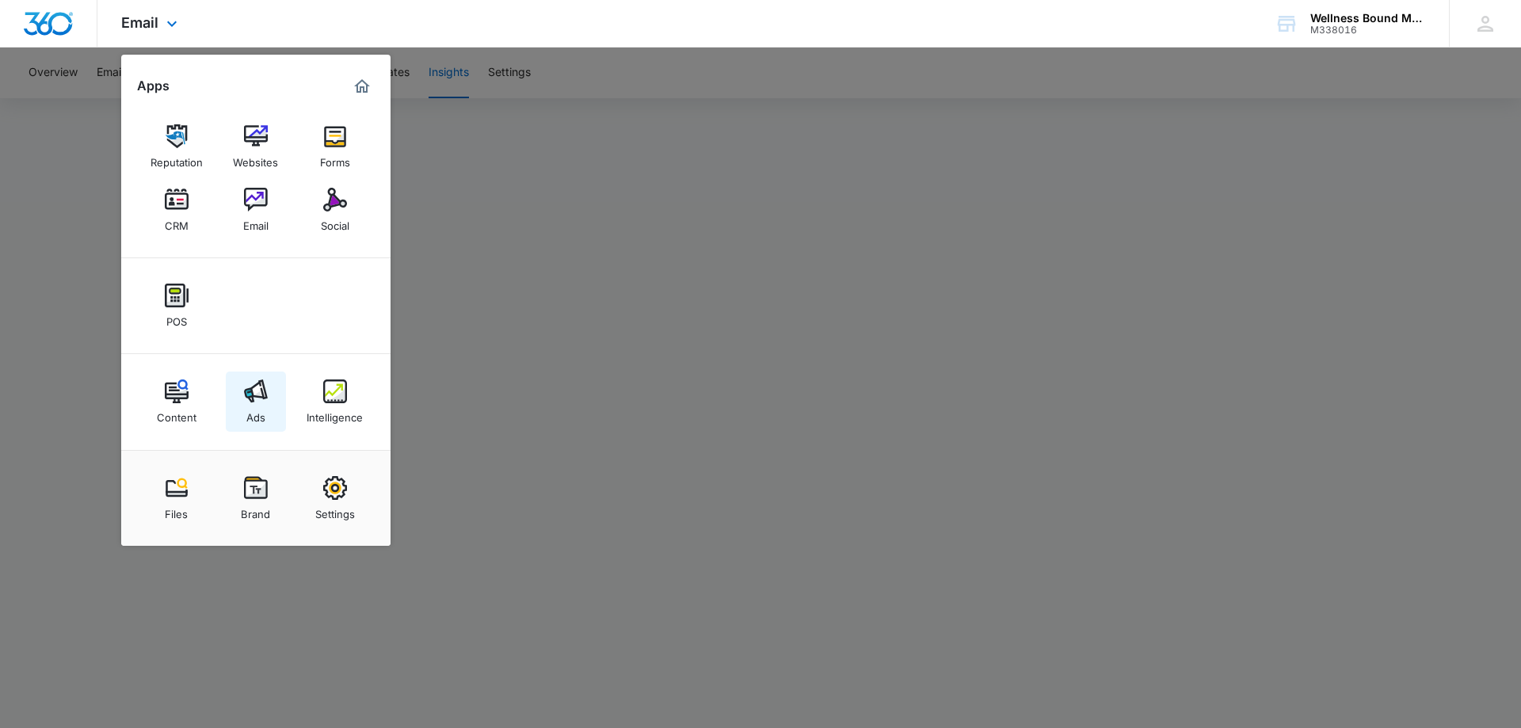
click at [262, 396] on img at bounding box center [256, 392] width 24 height 24
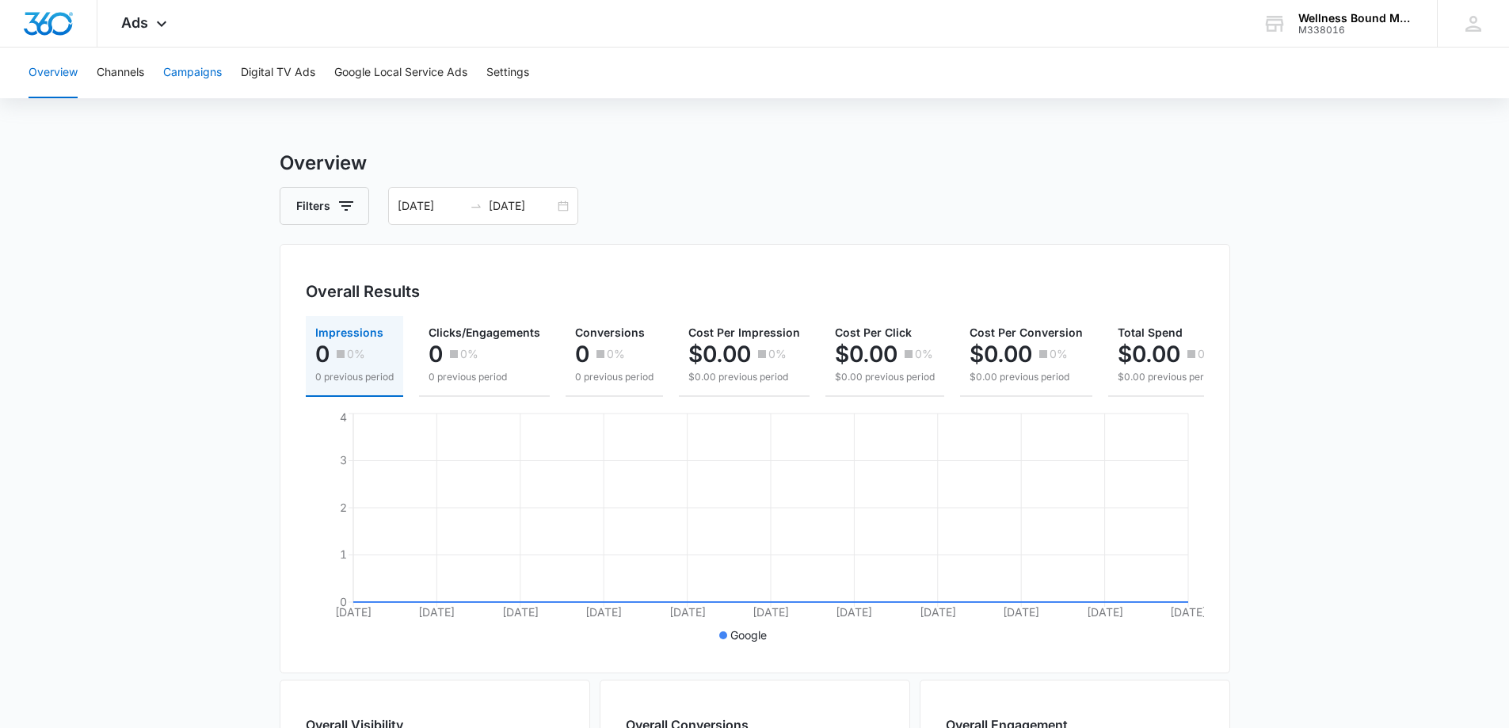
click at [205, 71] on button "Campaigns" at bounding box center [192, 73] width 59 height 51
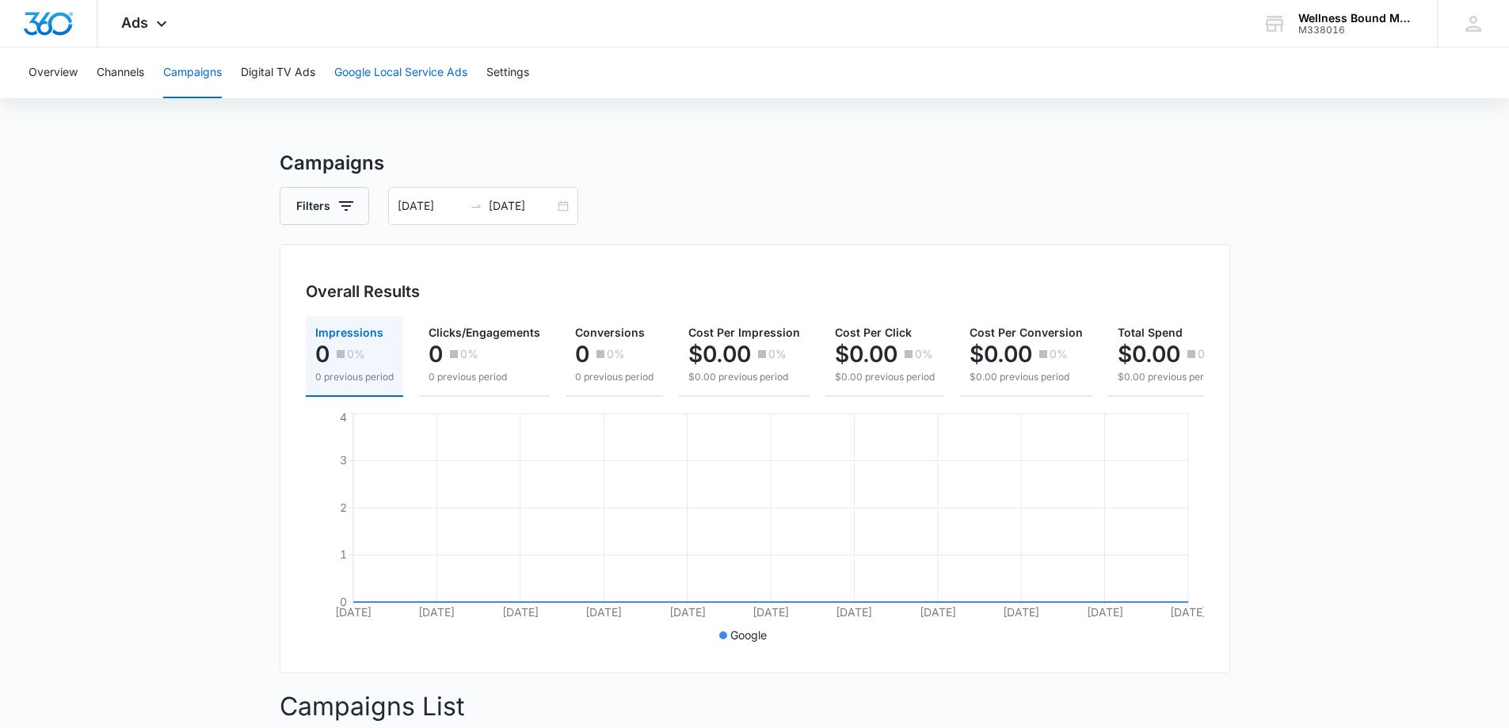
click at [418, 75] on button "Google Local Service Ads" at bounding box center [400, 73] width 133 height 51
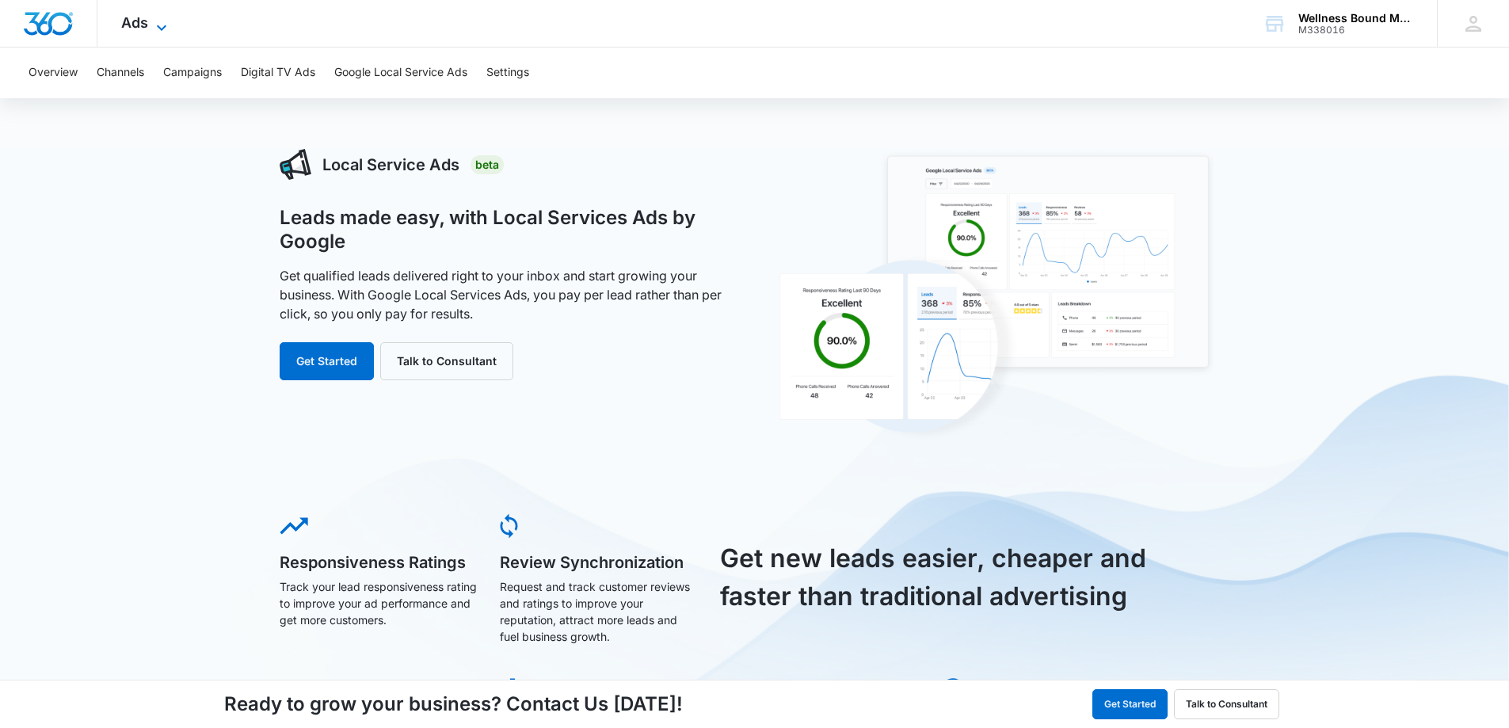
click at [131, 21] on span "Ads" at bounding box center [134, 22] width 27 height 17
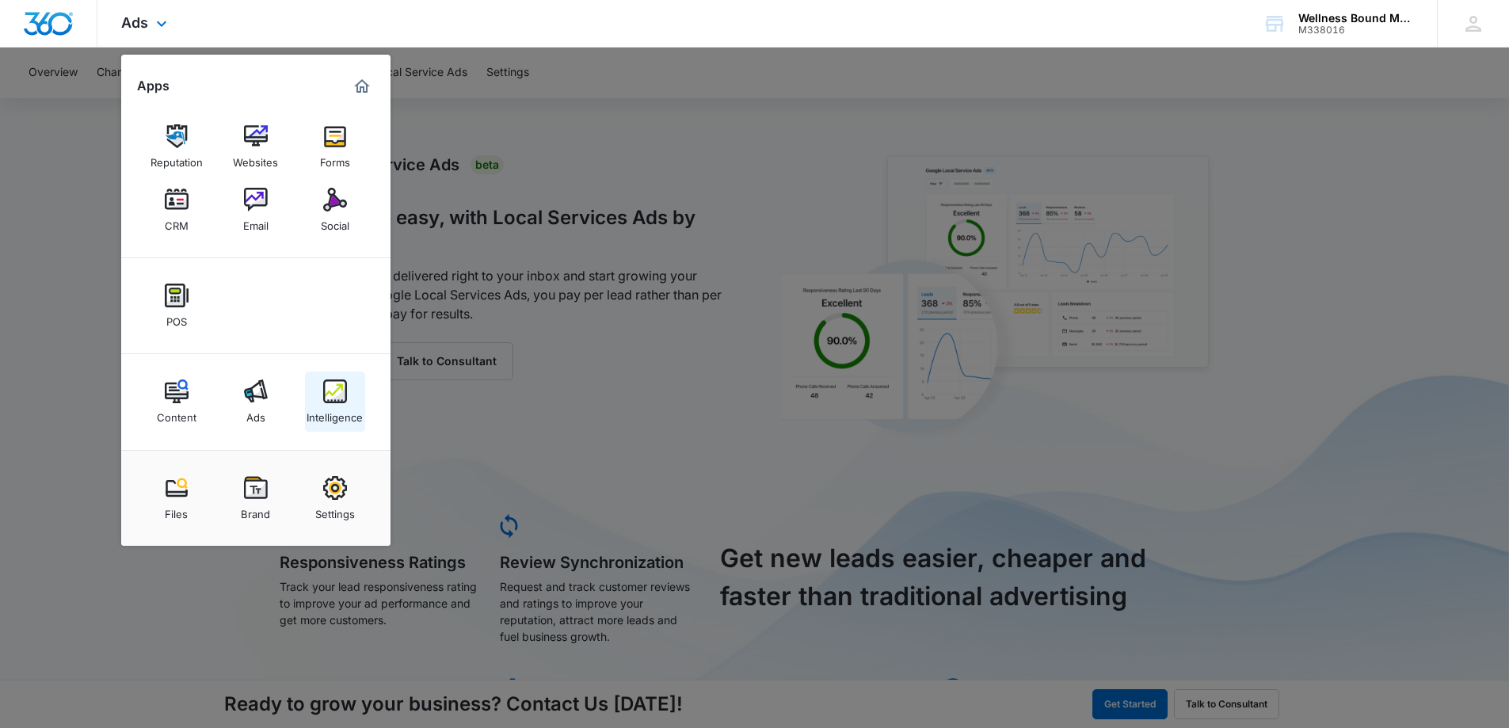
click at [348, 399] on link "Intelligence" at bounding box center [335, 402] width 60 height 60
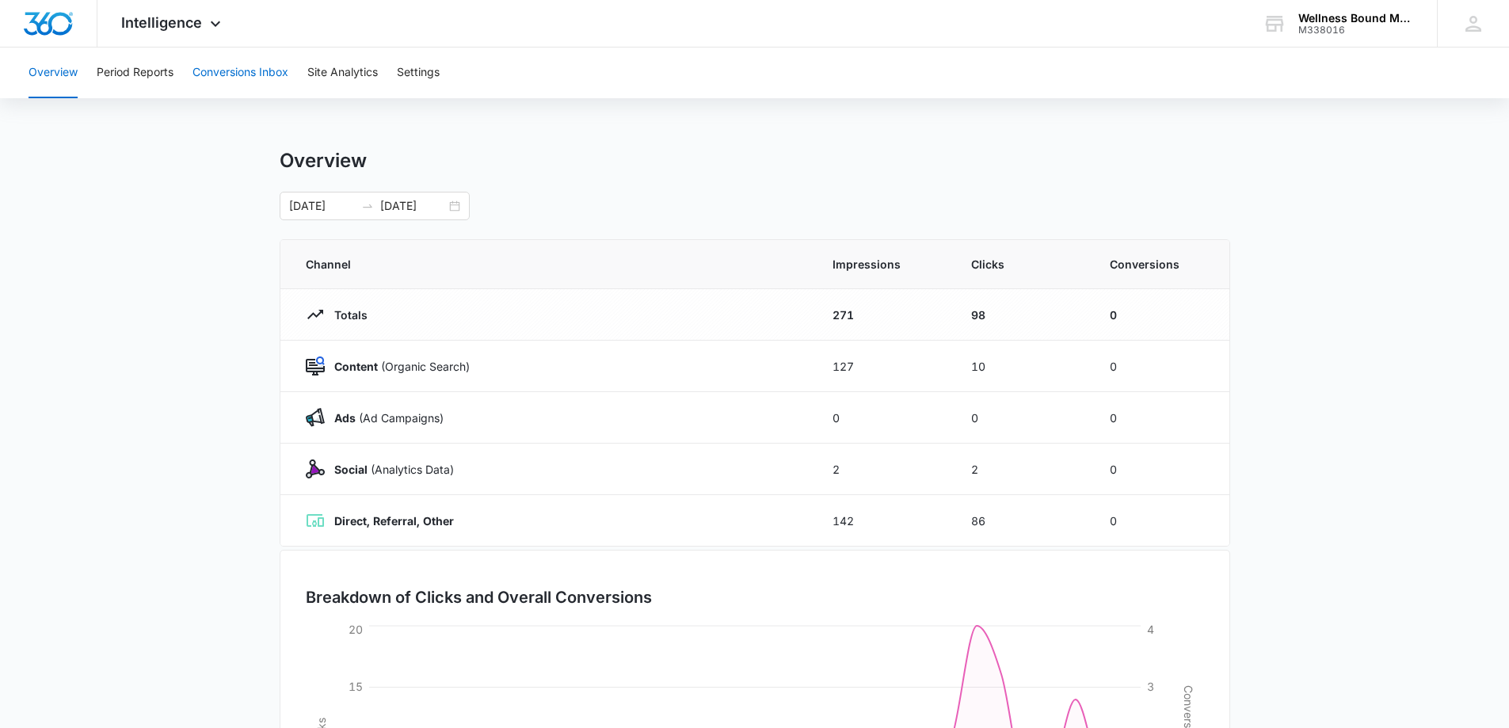
click at [276, 72] on button "Conversions Inbox" at bounding box center [241, 73] width 96 height 51
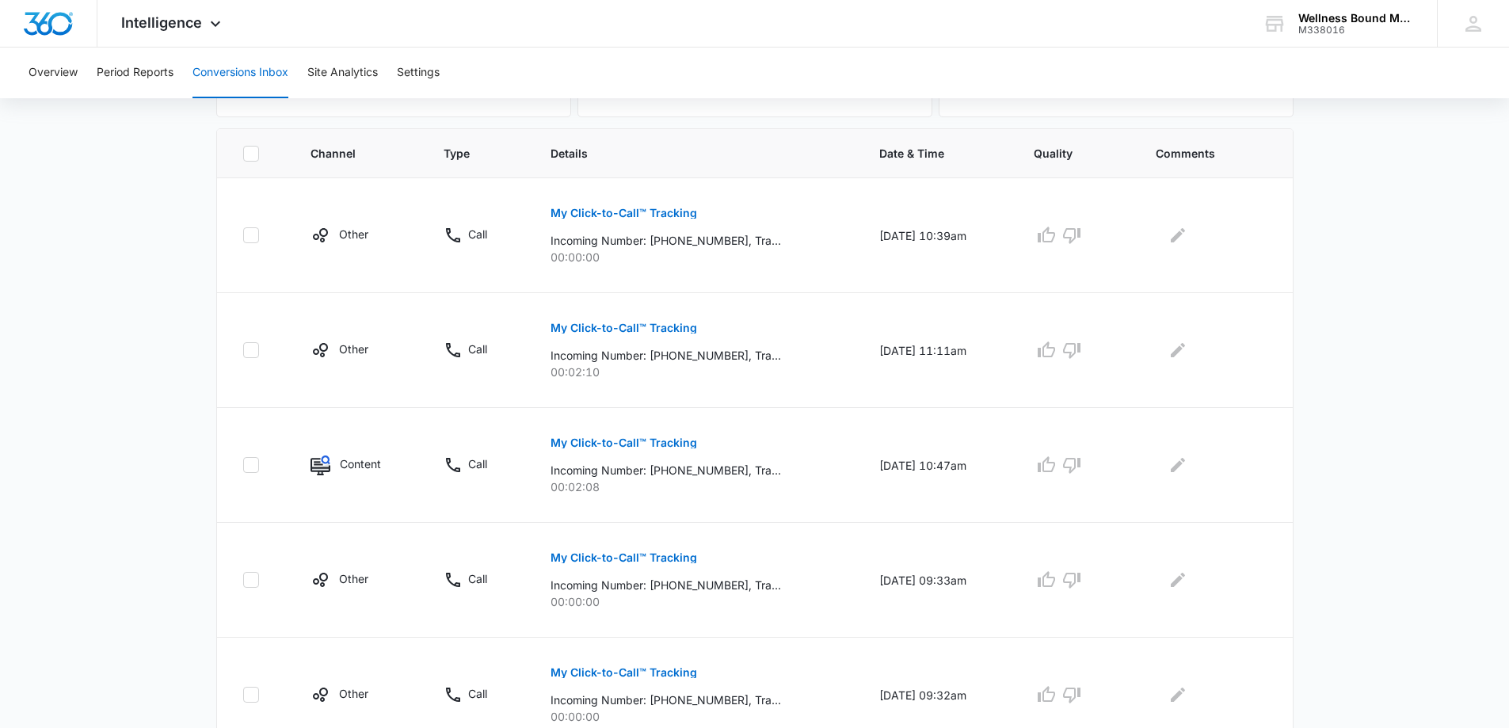
scroll to position [381, 0]
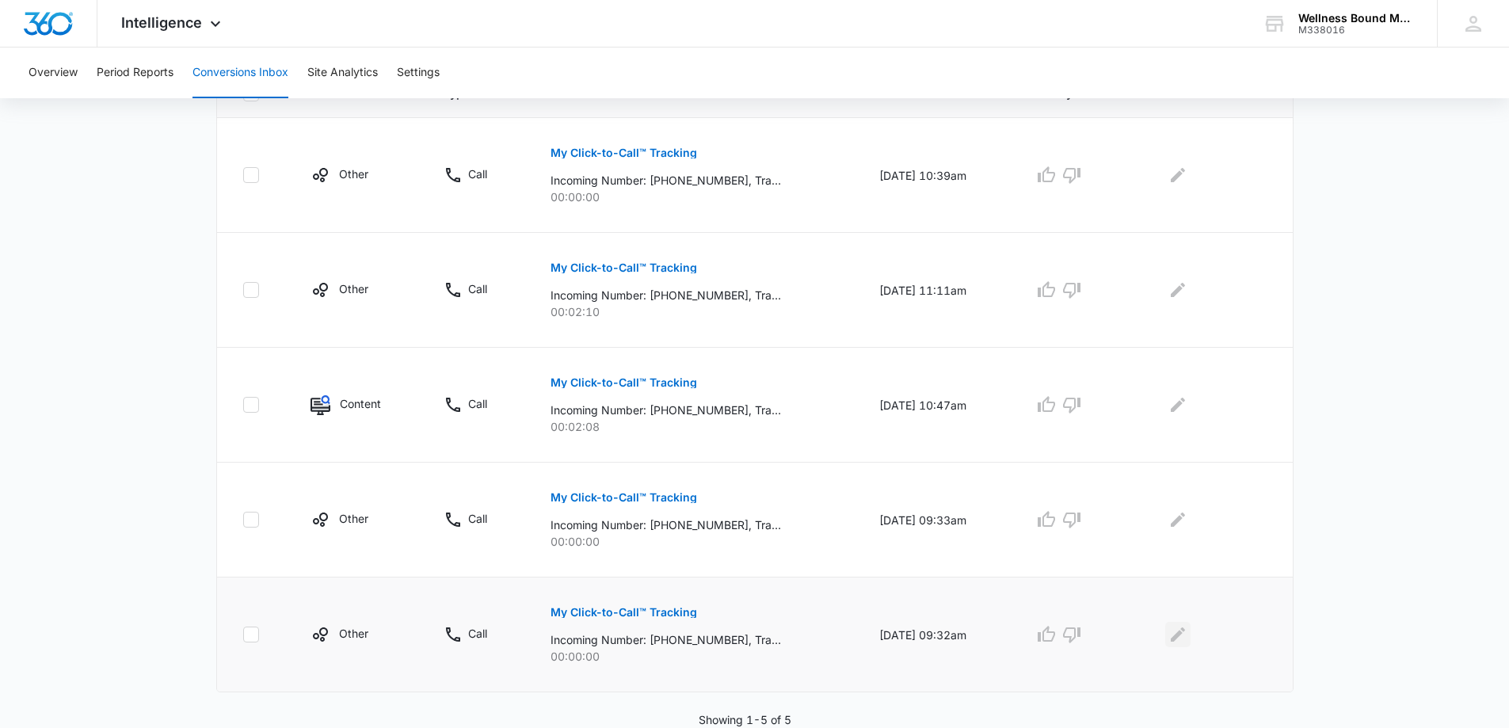
click at [1177, 631] on icon "Edit Comments" at bounding box center [1178, 634] width 19 height 19
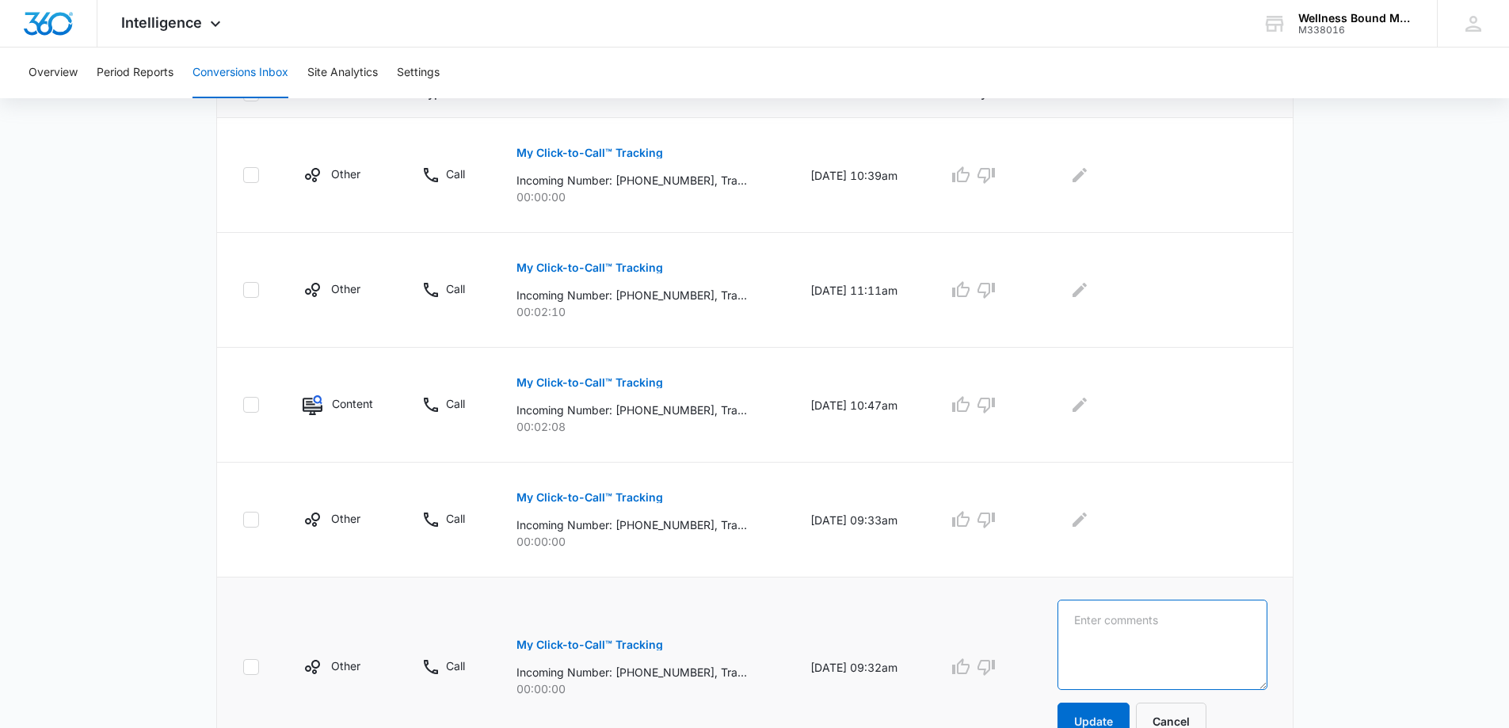
click at [1168, 630] on textarea at bounding box center [1163, 645] width 210 height 90
type textarea "That was me seeing the wrong phone number and trying figure out why it was inco…"
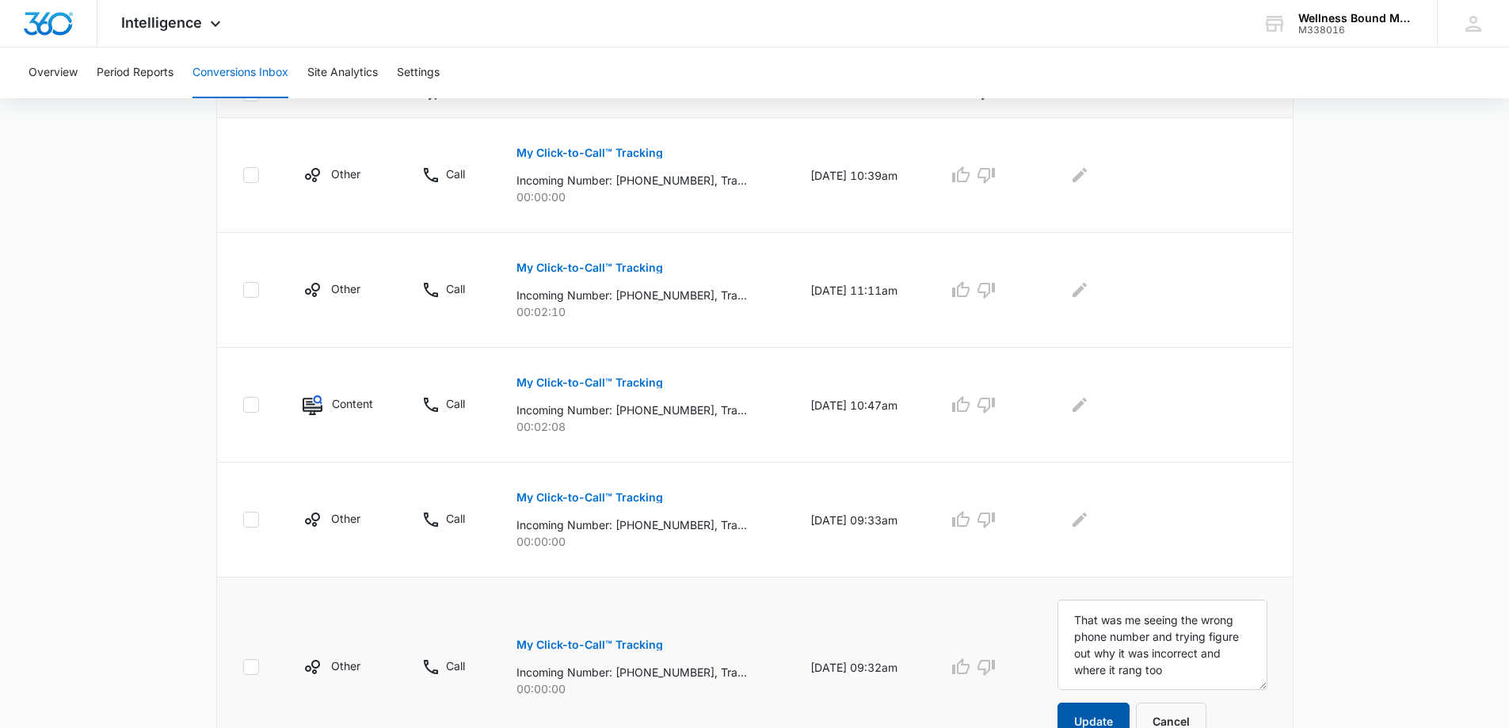
click at [1119, 714] on button "Update" at bounding box center [1094, 722] width 72 height 38
click at [1087, 521] on icon "Edit Comments" at bounding box center [1080, 520] width 14 height 14
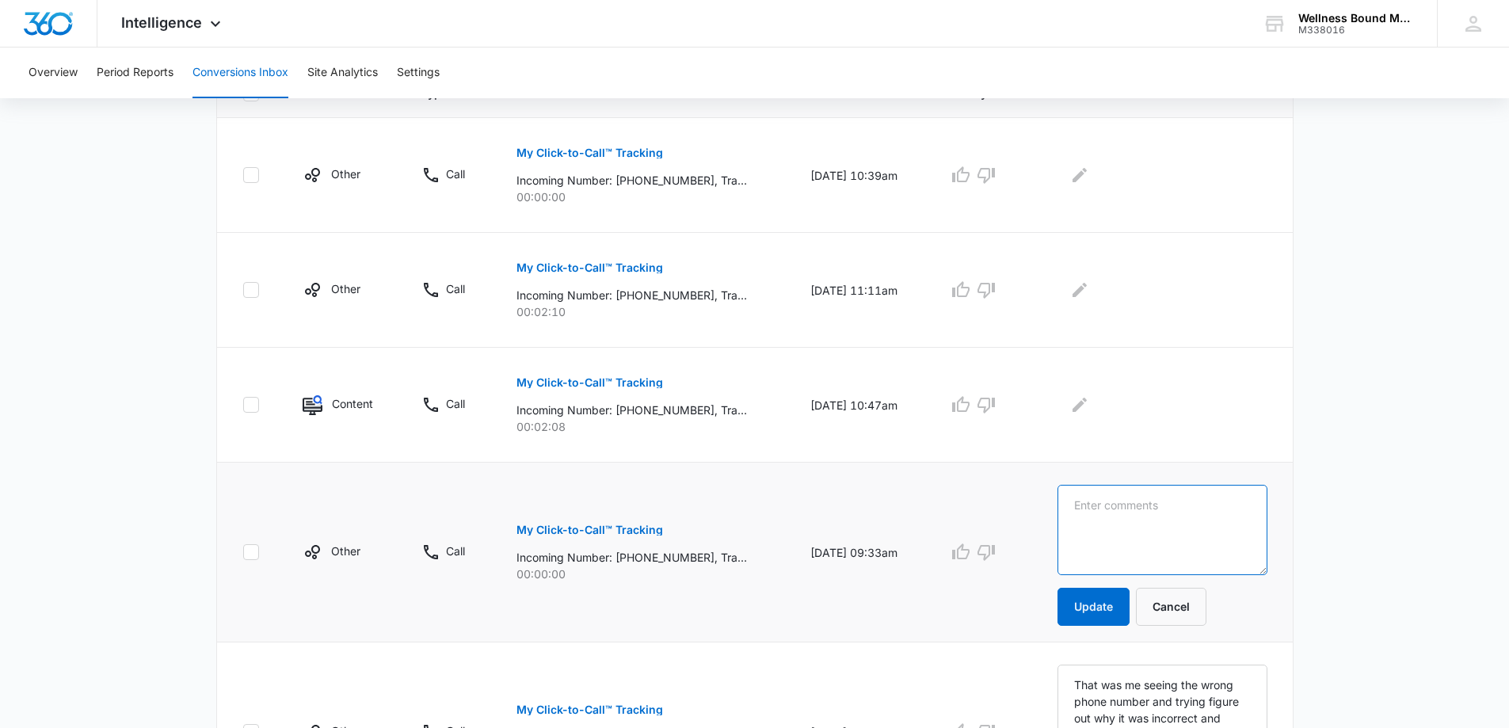
click at [1138, 525] on textarea at bounding box center [1163, 530] width 210 height 90
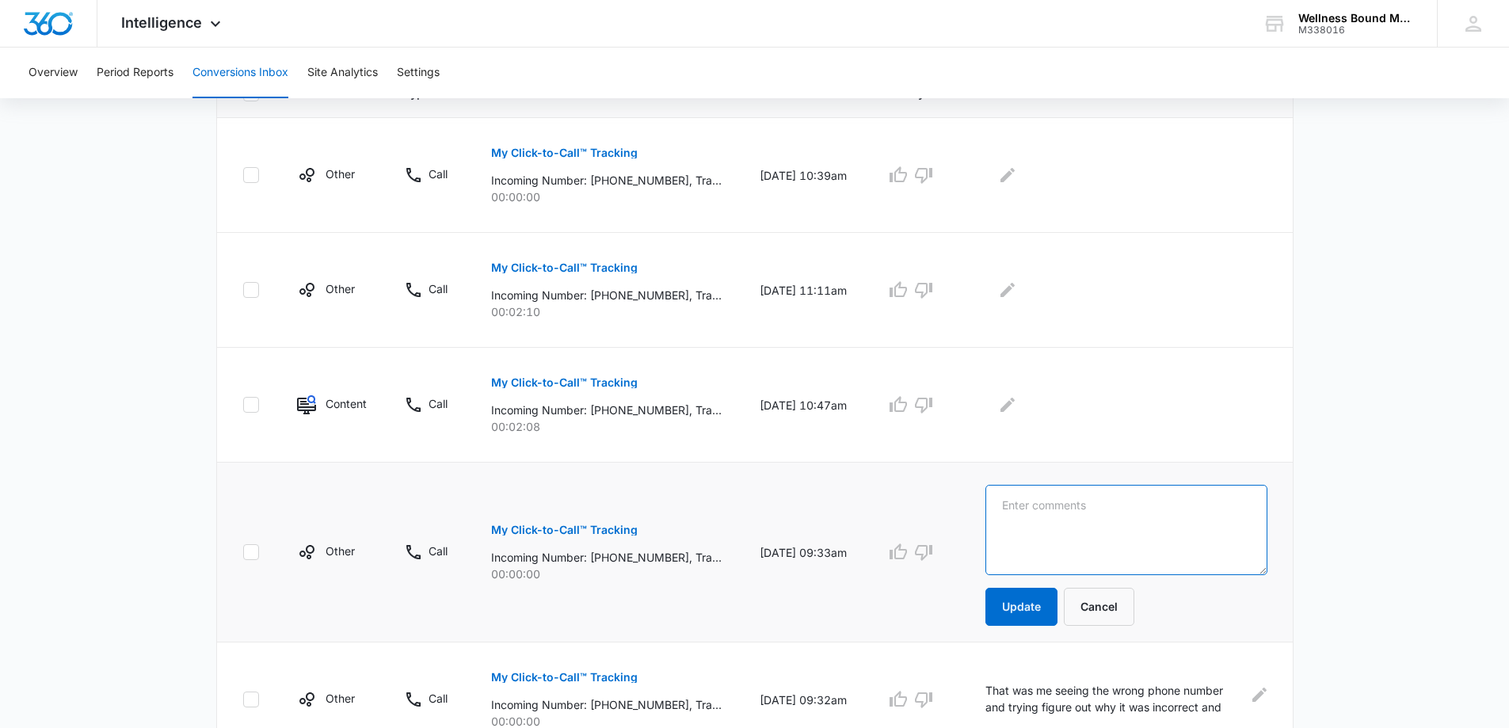
paste textarea "That was me seeing the wrong phone number and trying figure out why it was inco…"
type textarea "That was me seeing the wrong phone number and trying figure out why it was inco…"
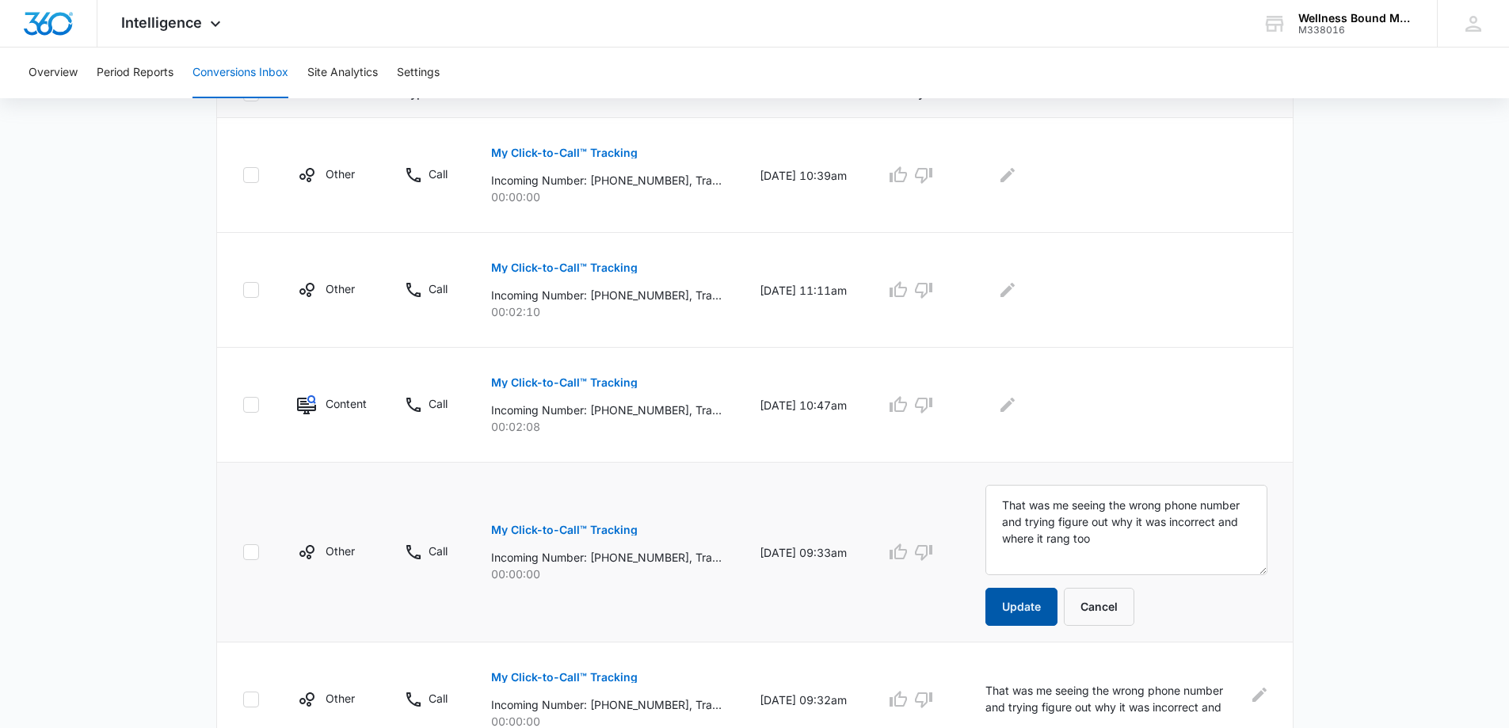
click at [1048, 602] on button "Update" at bounding box center [1022, 607] width 72 height 38
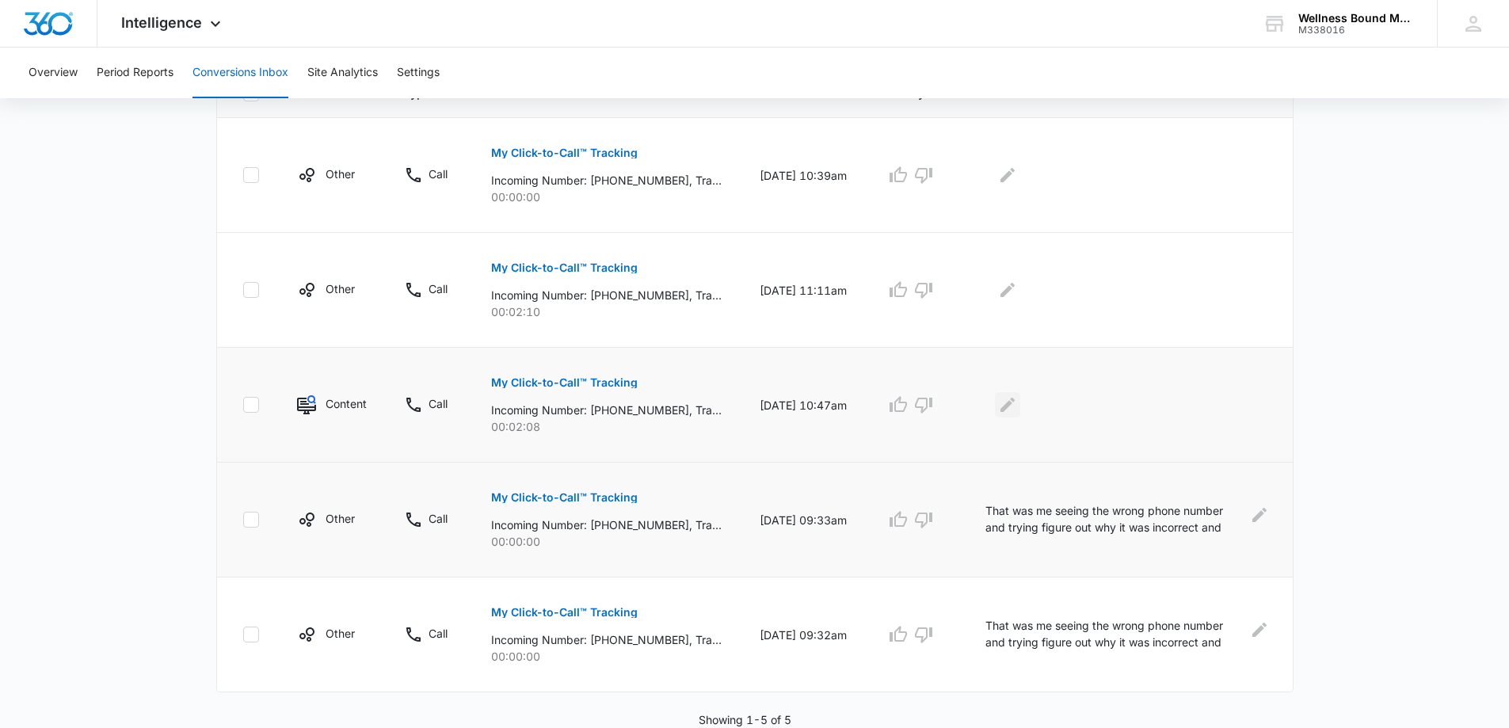
click at [1015, 403] on icon "Edit Comments" at bounding box center [1008, 405] width 14 height 14
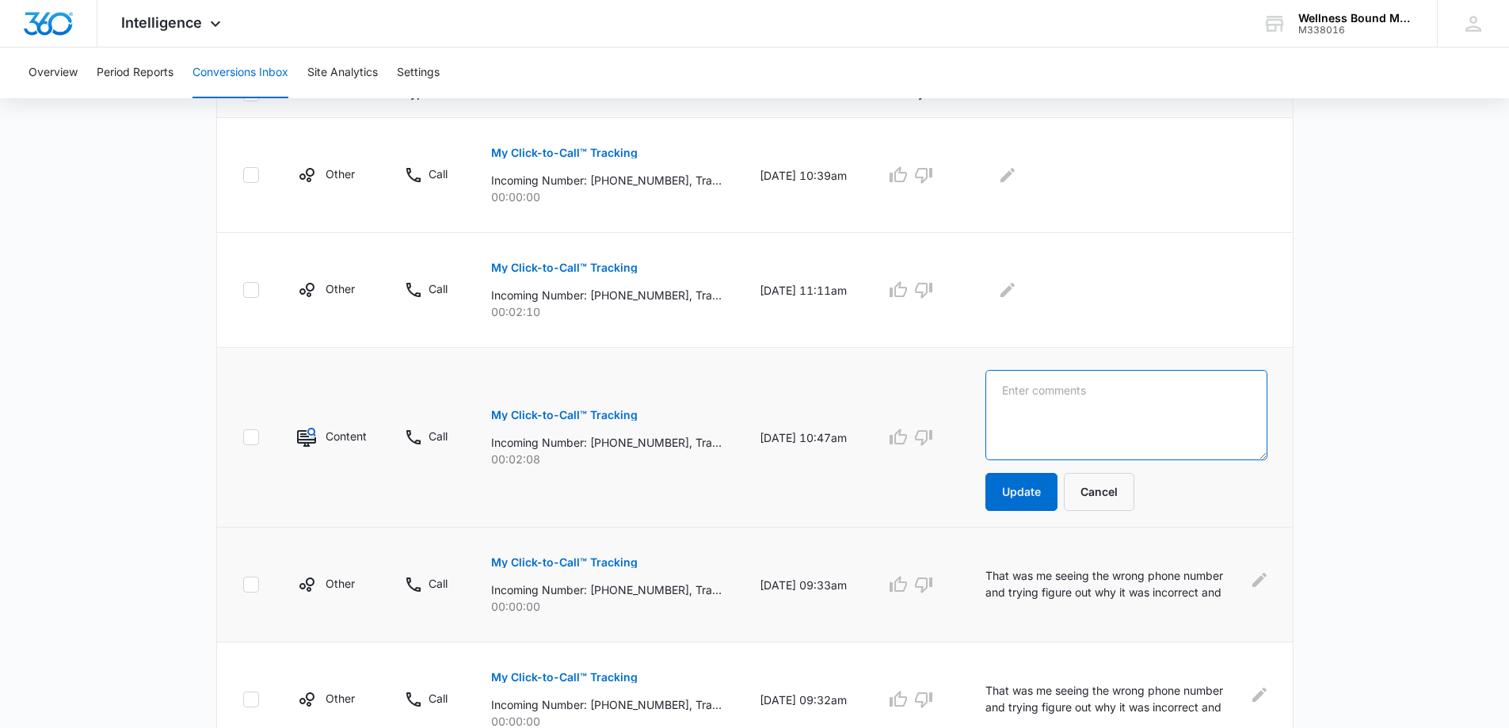
click at [1054, 401] on textarea at bounding box center [1127, 415] width 282 height 90
type textarea "Student Preceptor role"
click at [1023, 492] on button "Update" at bounding box center [1022, 492] width 72 height 38
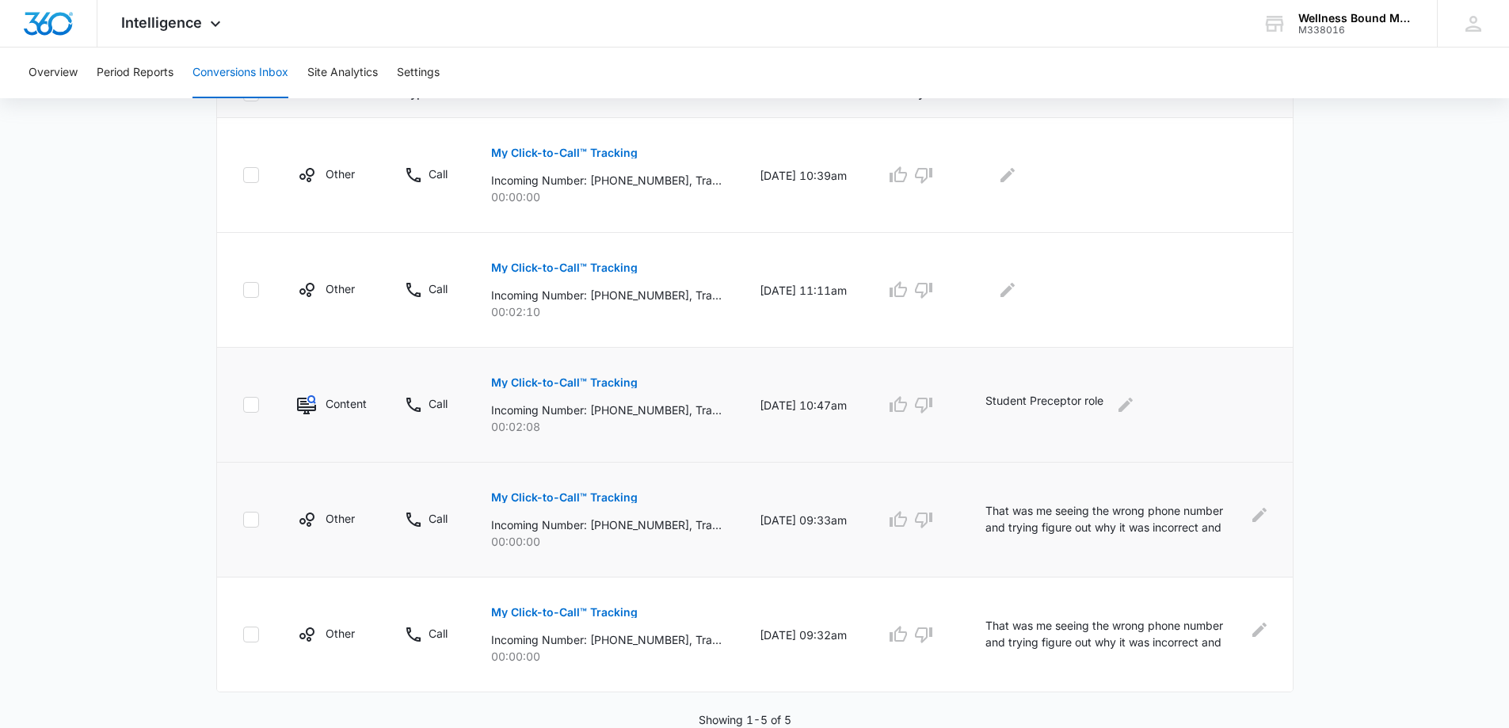
scroll to position [170, 0]
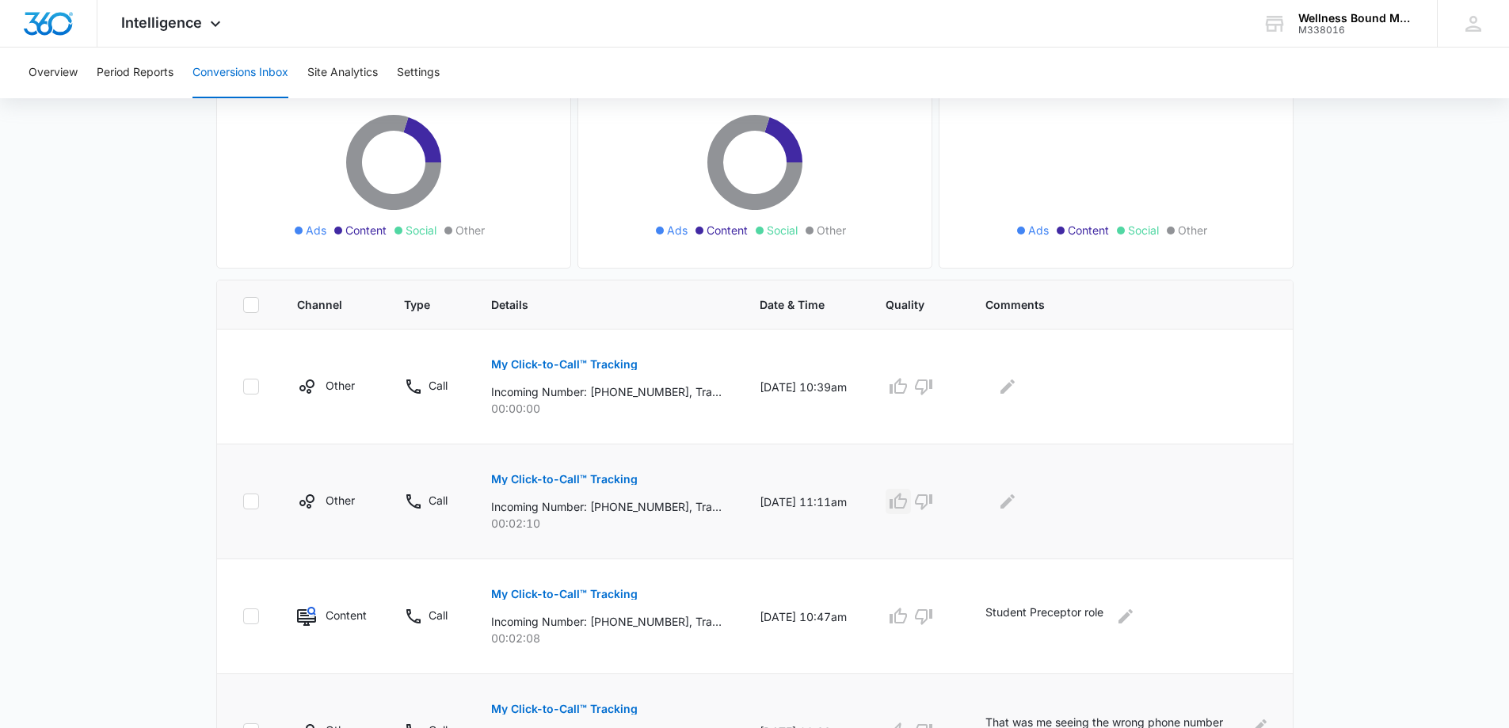
click at [906, 498] on icon "button" at bounding box center [898, 501] width 19 height 19
click at [1015, 502] on icon "Edit Comments" at bounding box center [1008, 501] width 14 height 14
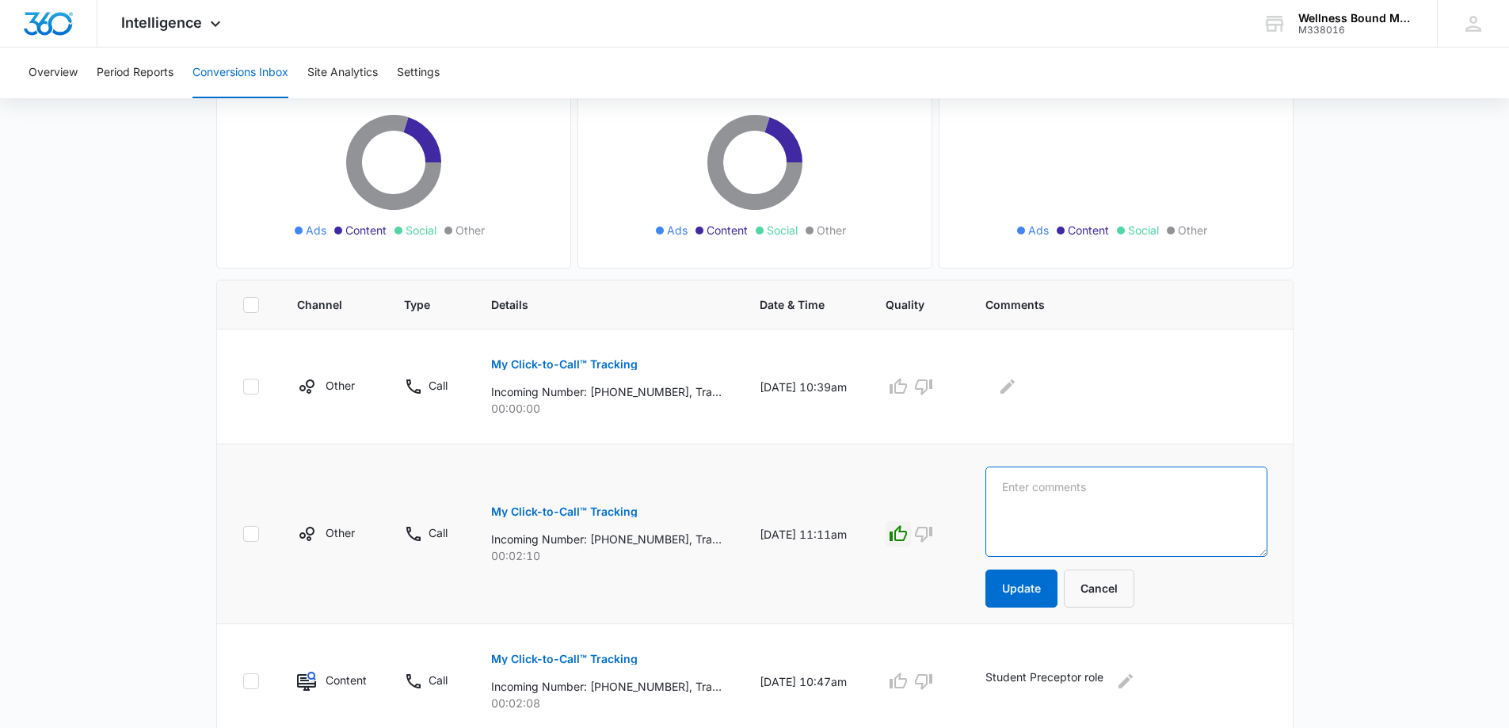
click at [1032, 505] on textarea at bounding box center [1127, 512] width 282 height 90
drag, startPoint x: 1036, startPoint y: 484, endPoint x: 1007, endPoint y: 486, distance: 28.6
click at [1007, 486] on textarea "See was given my name by a friend of mine but couldn't find my phone number." at bounding box center [1127, 512] width 282 height 90
type textarea "They were given my name by a friend of mine but couldn't find my phone number."
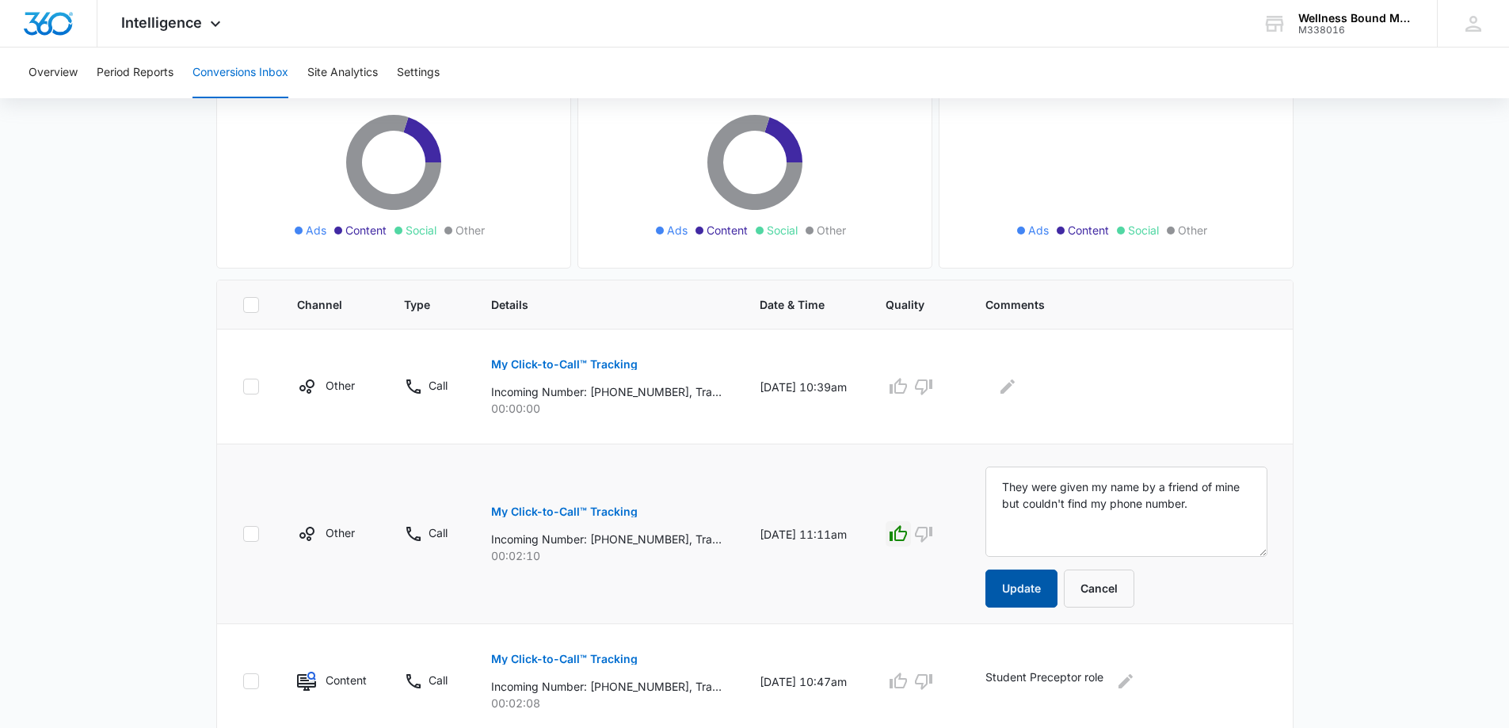
click at [1013, 591] on button "Update" at bounding box center [1022, 589] width 72 height 38
